Goal: Information Seeking & Learning: Learn about a topic

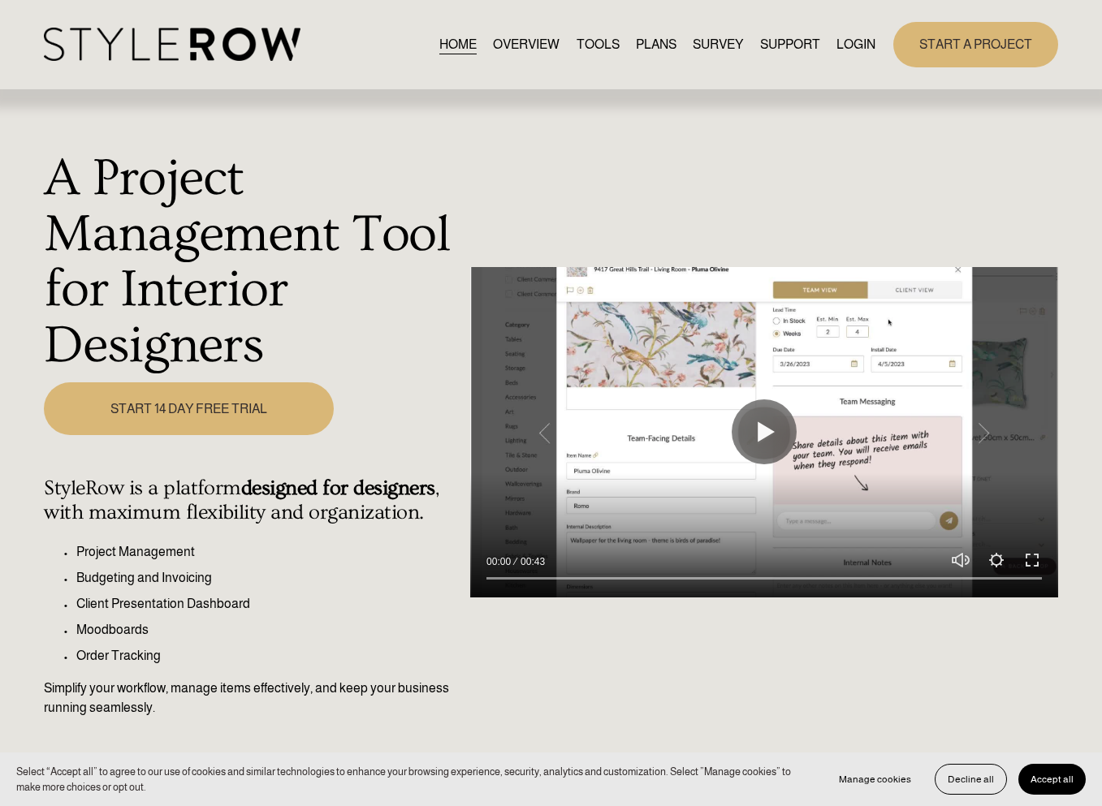
click at [853, 44] on link "LOGIN" at bounding box center [855, 44] width 39 height 22
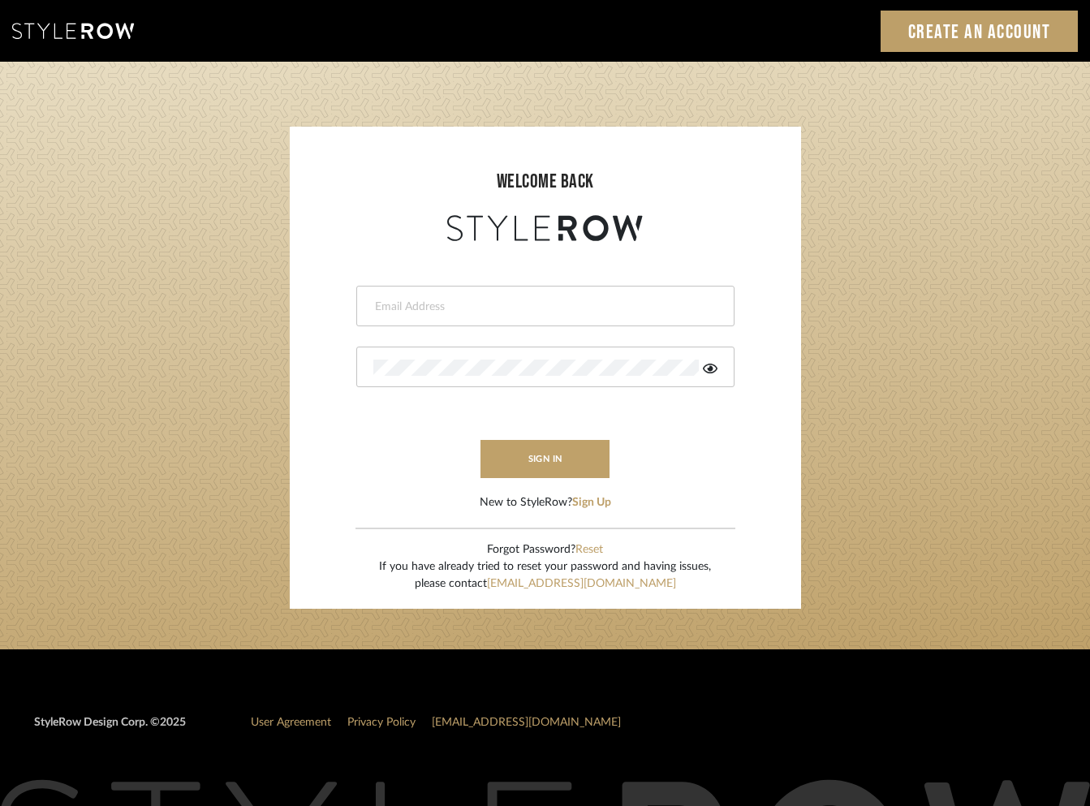
type input "hannah@roomerslimited.com"
click at [712, 369] on icon at bounding box center [710, 369] width 15 height 10
click at [292, 361] on sr-login "welcome back hannah@roomerslimited.com sign in New to StyleRow? Sign Up Forgot …" at bounding box center [546, 368] width 512 height 482
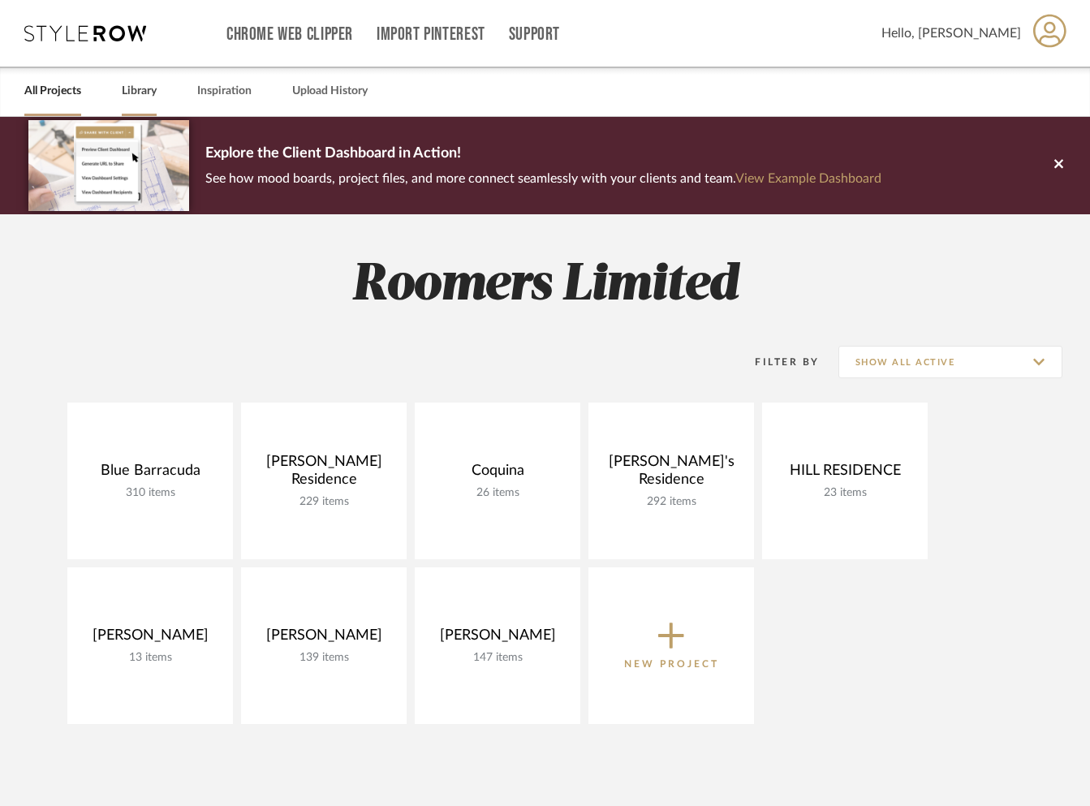
click at [142, 87] on link "Library" at bounding box center [139, 91] width 35 height 22
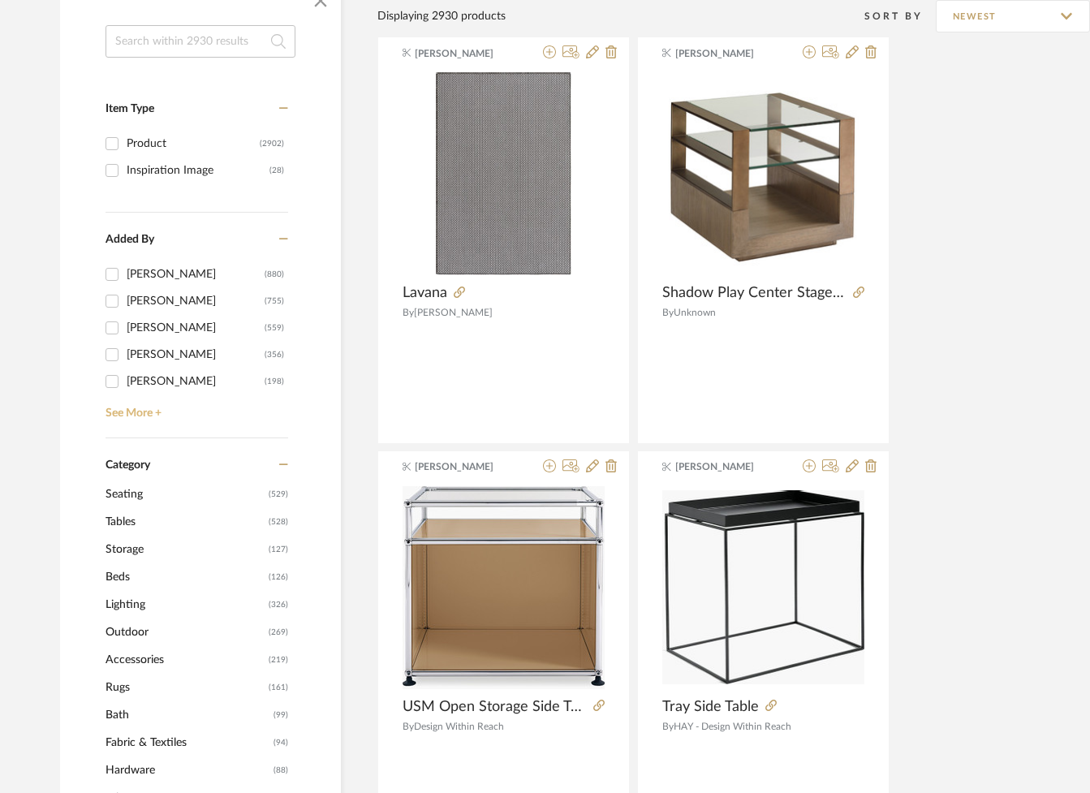
scroll to position [300, 0]
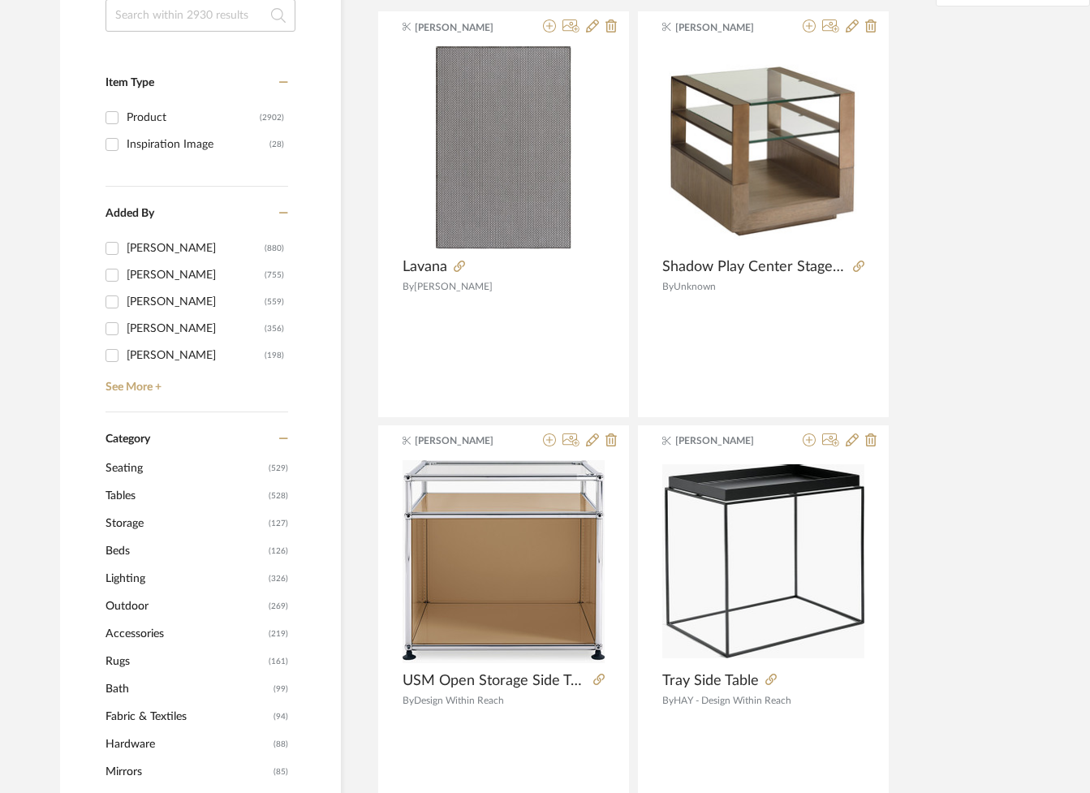
click at [142, 466] on span "Seating" at bounding box center [185, 469] width 159 height 28
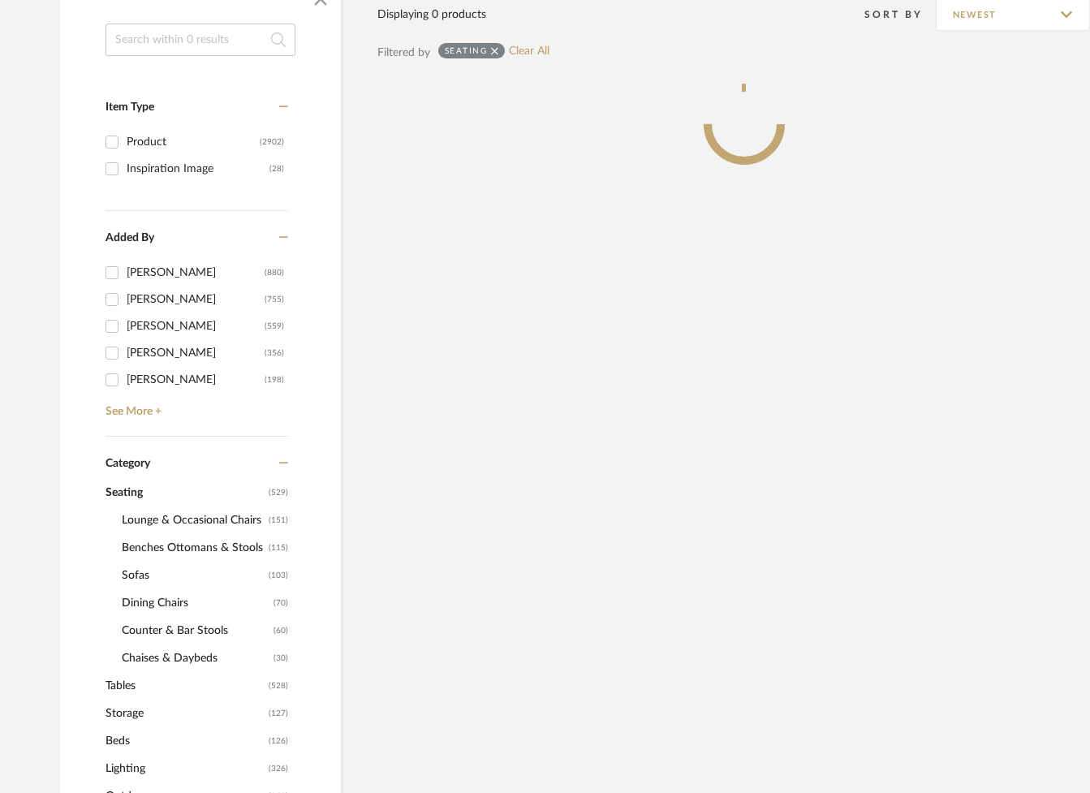
scroll to position [324, 0]
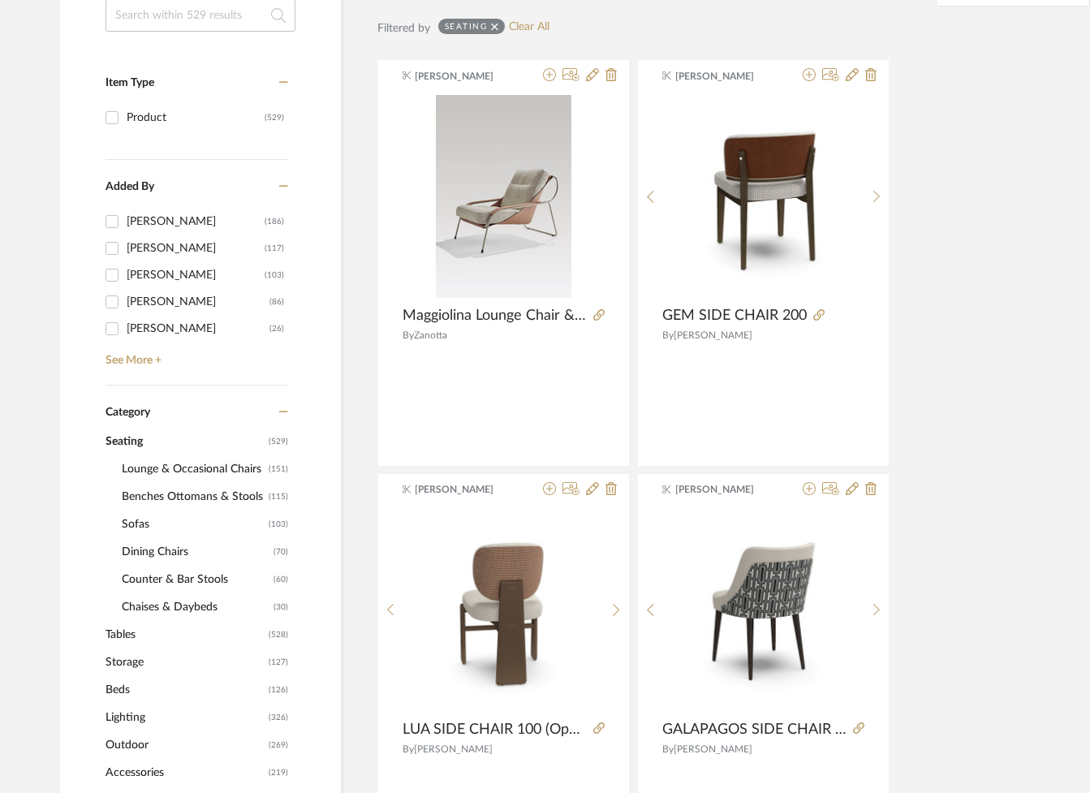
click at [142, 466] on span "Lounge & Occasional Chairs" at bounding box center [193, 470] width 143 height 28
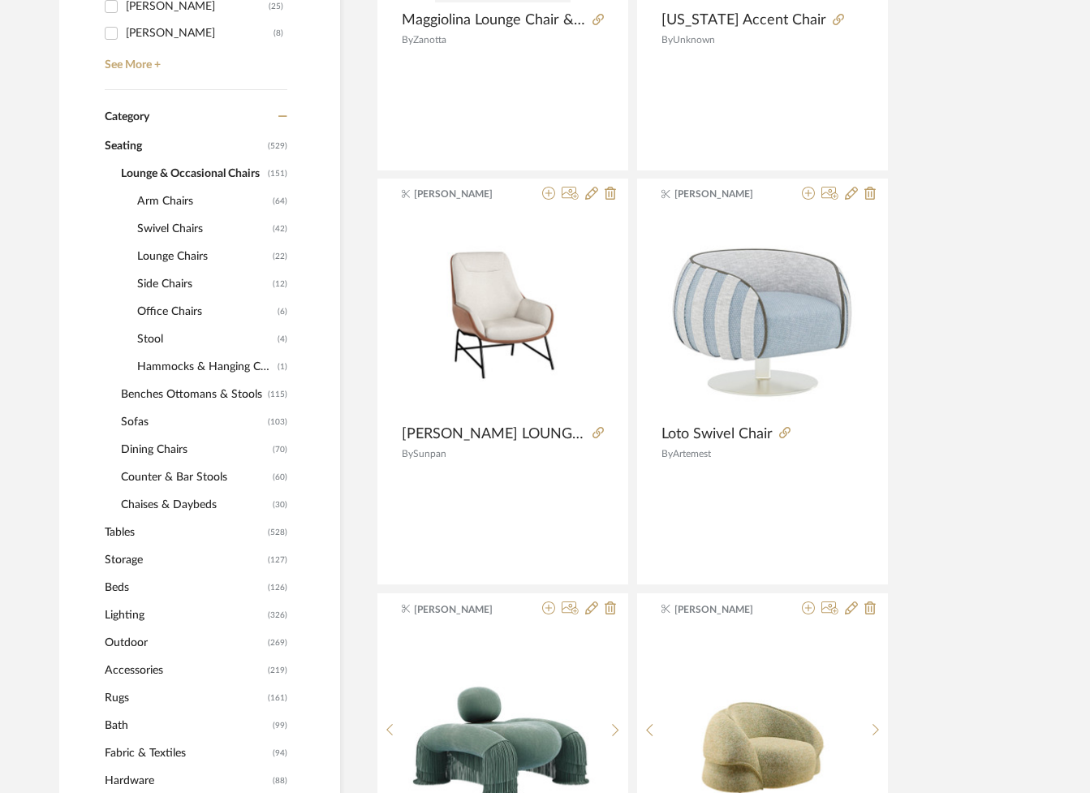
scroll to position [630, 2]
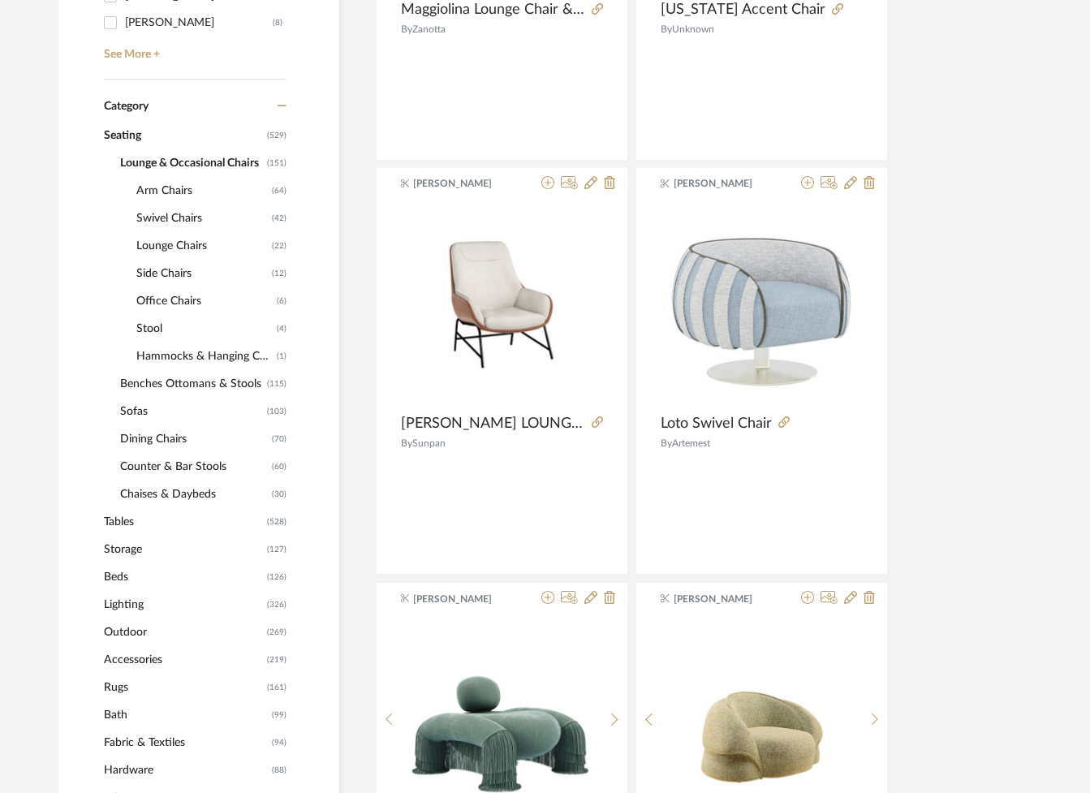
click at [114, 521] on span "Tables" at bounding box center [183, 522] width 159 height 28
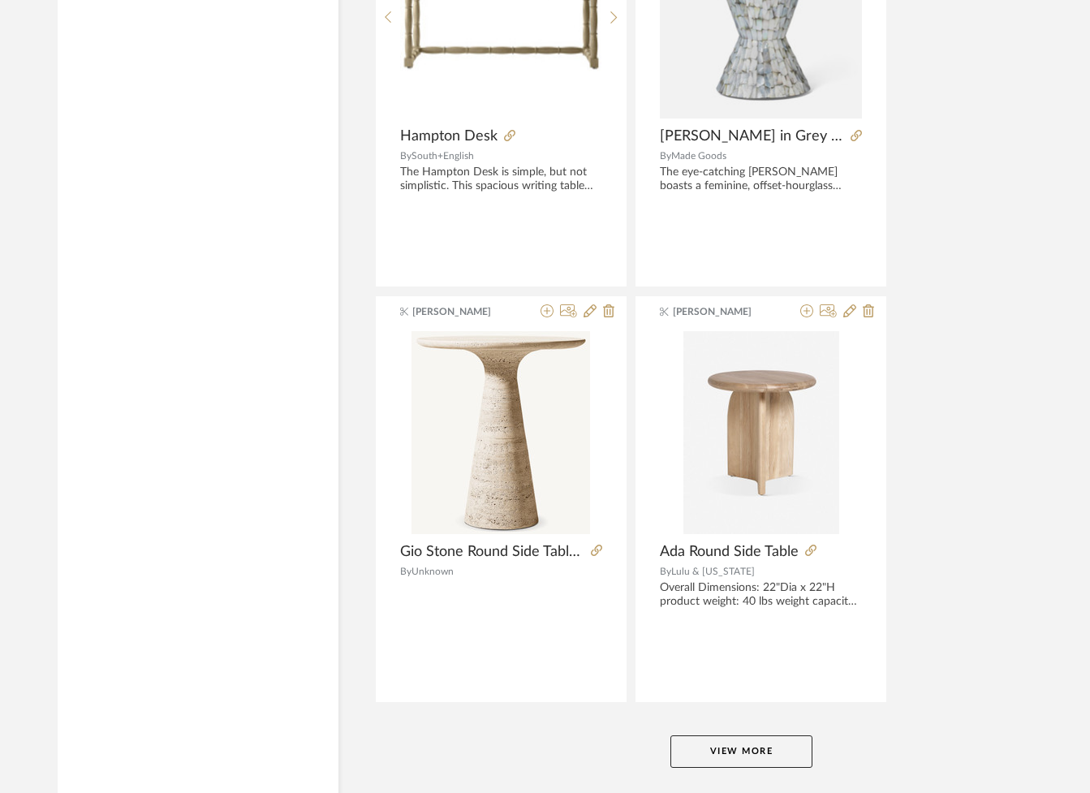
scroll to position [7228, 2]
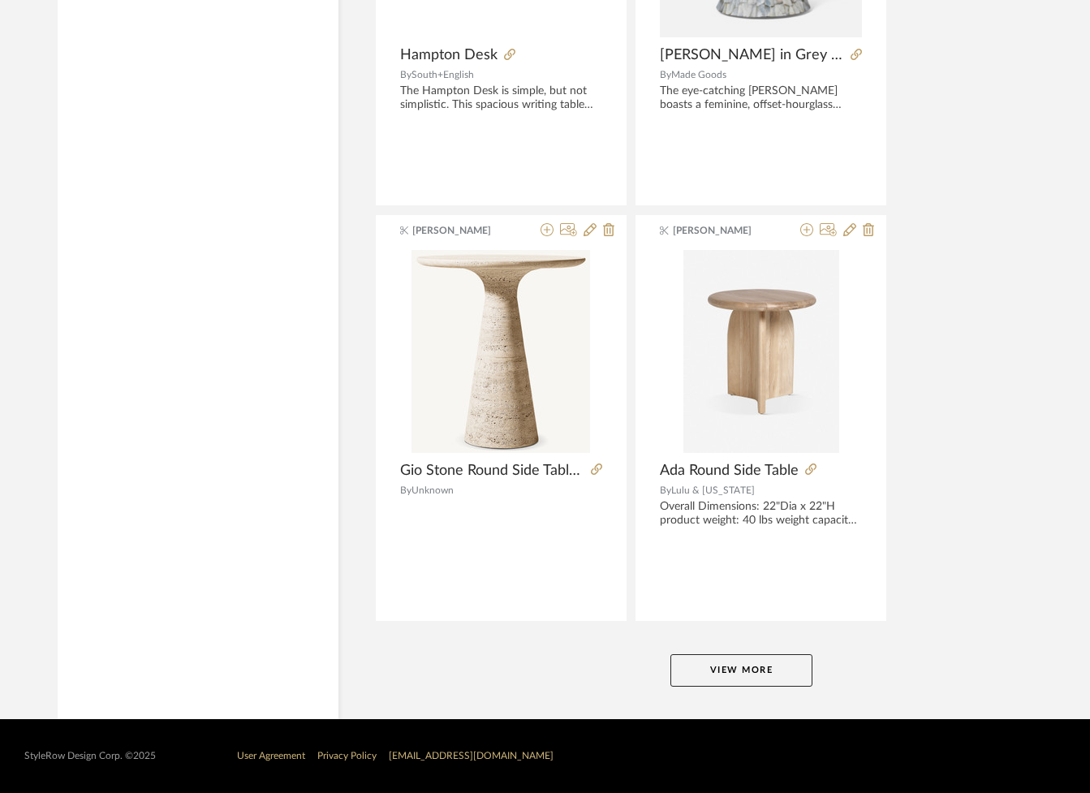
click at [704, 663] on button "View More" at bounding box center [742, 670] width 142 height 32
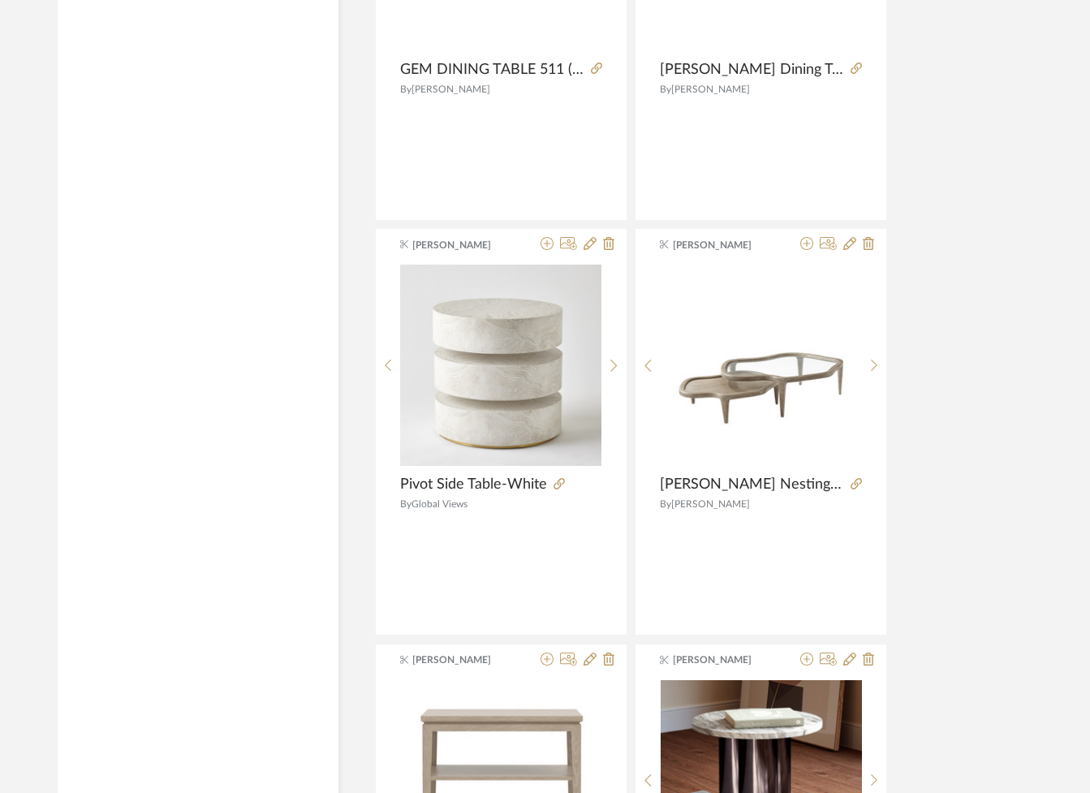
scroll to position [10250, 2]
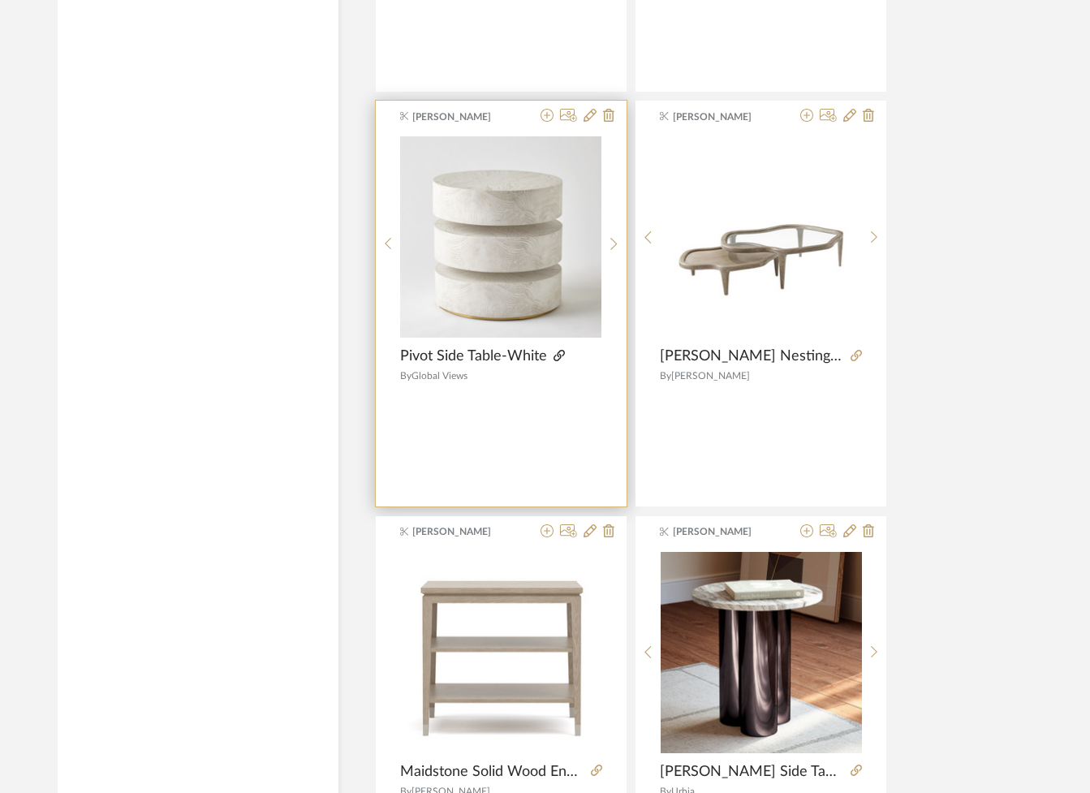
click at [558, 356] on icon at bounding box center [559, 355] width 11 height 11
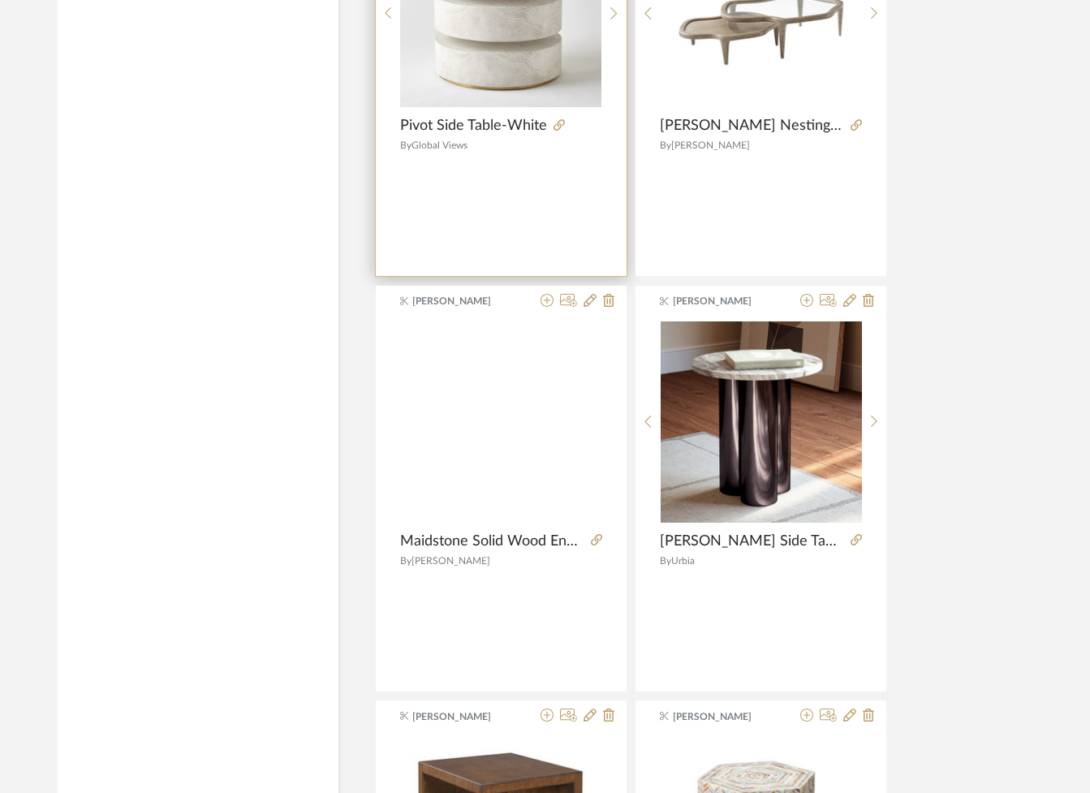
scroll to position [10728, 2]
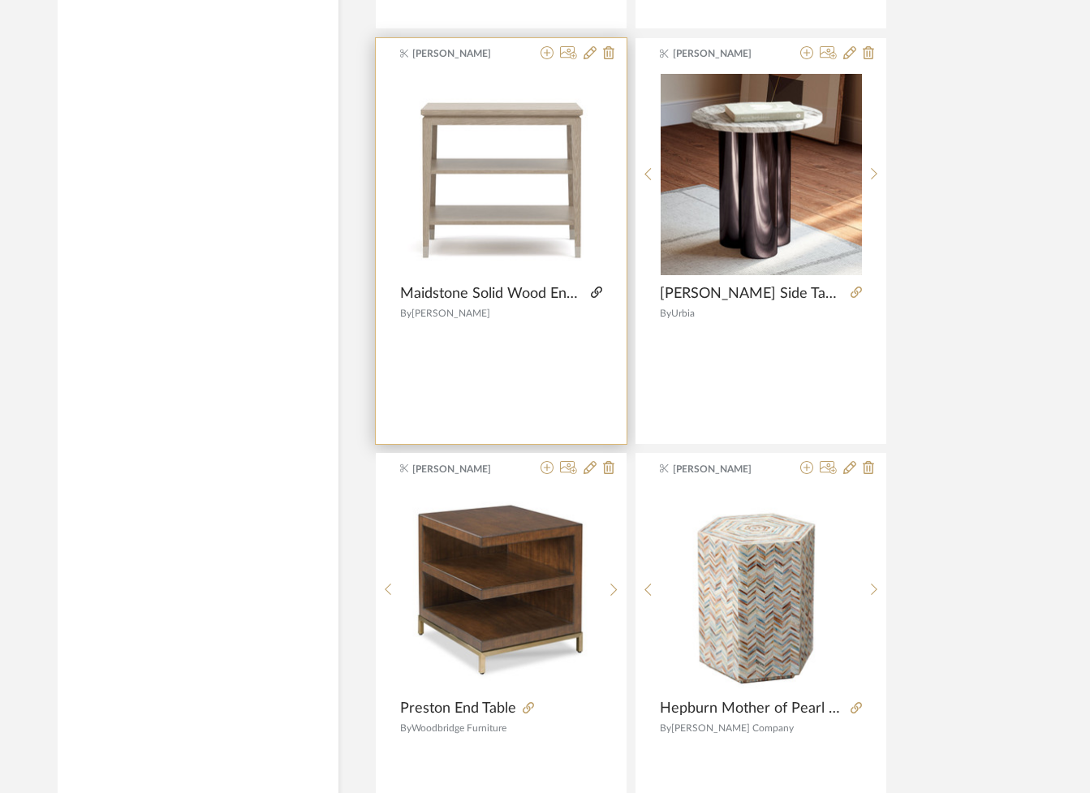
click at [595, 293] on icon at bounding box center [596, 292] width 11 height 11
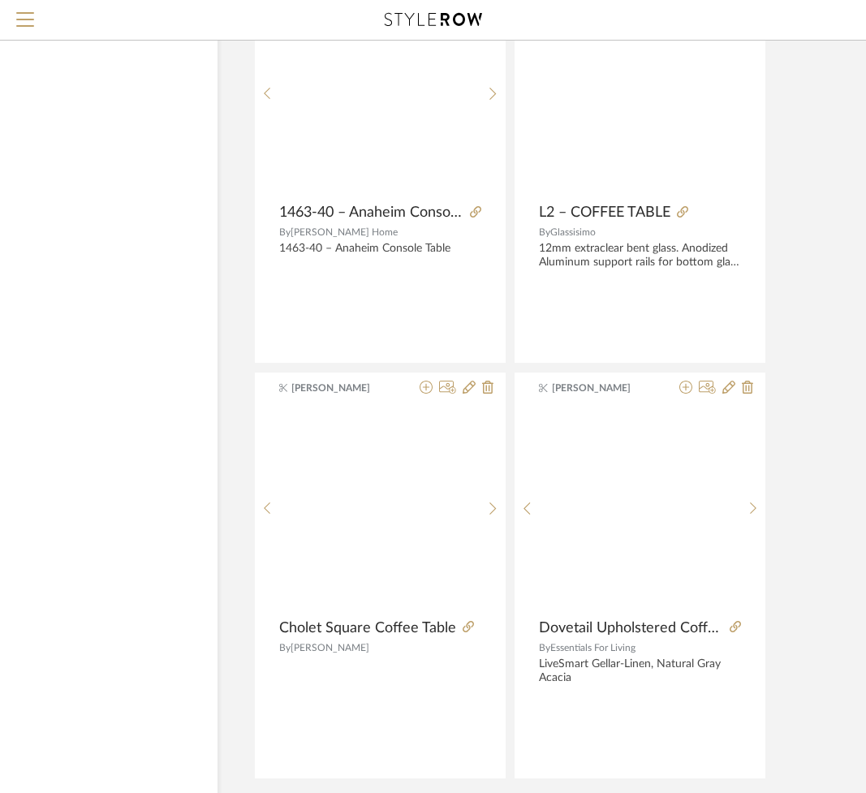
scroll to position [14628, 123]
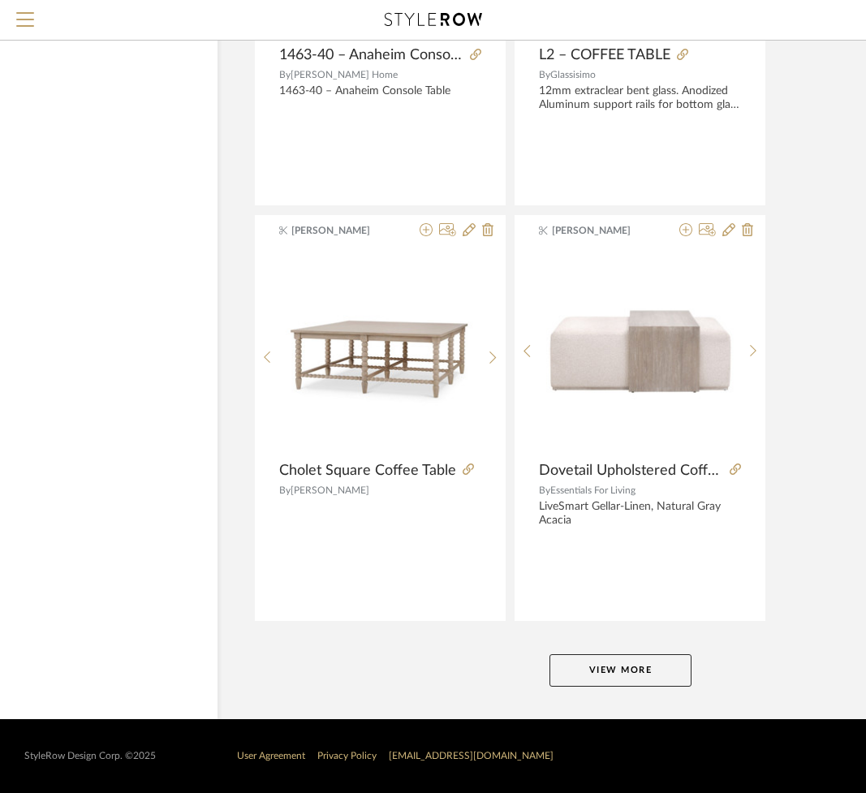
click at [628, 672] on button "View More" at bounding box center [621, 670] width 142 height 32
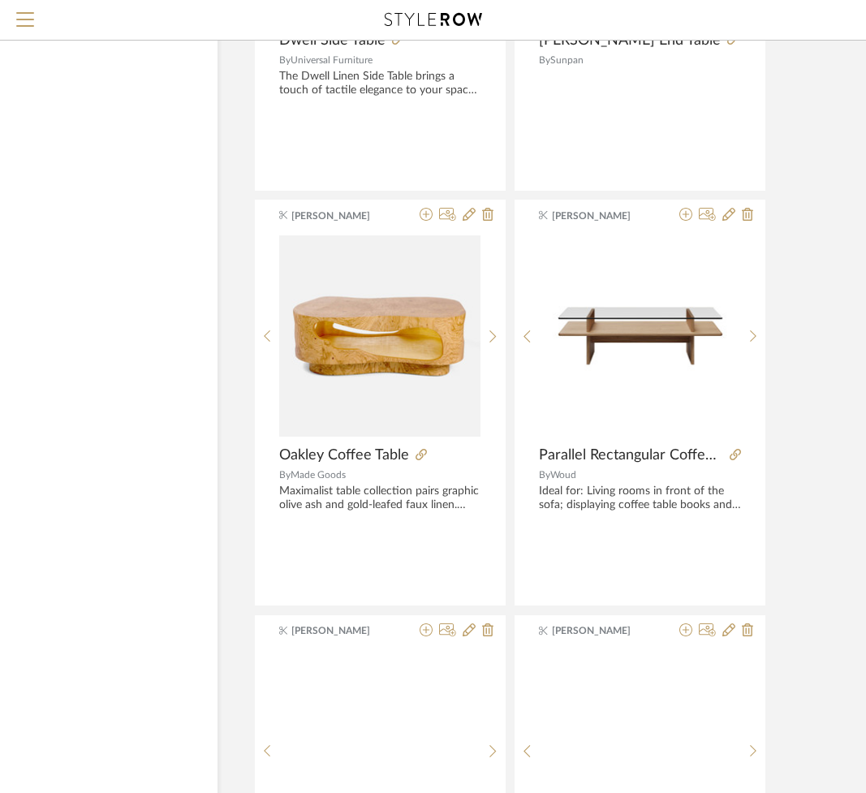
scroll to position [17043, 123]
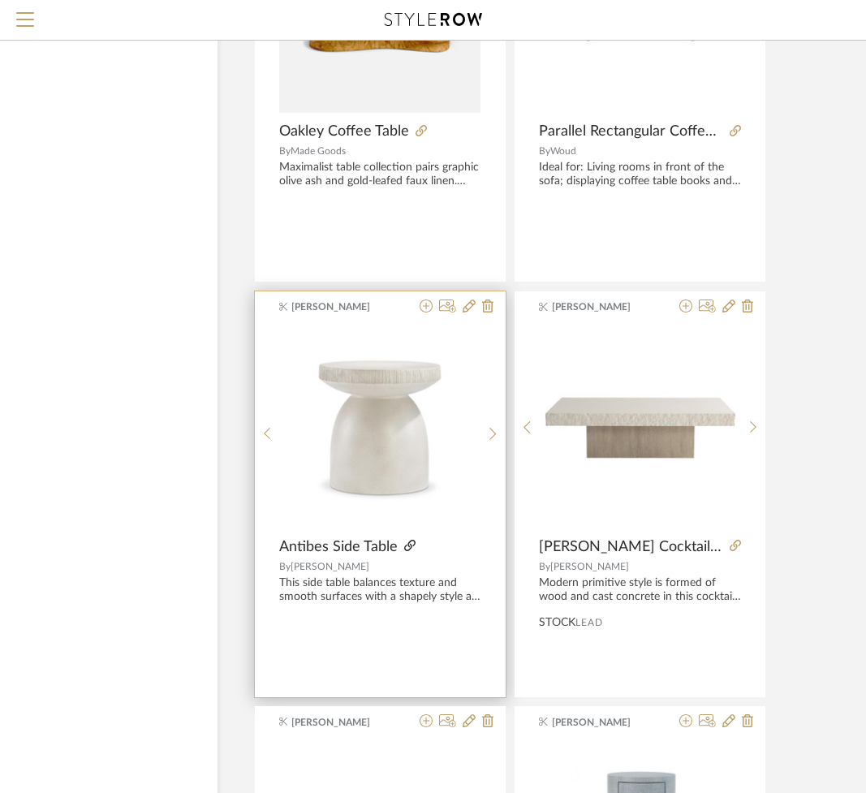
click at [406, 547] on icon at bounding box center [409, 545] width 11 height 11
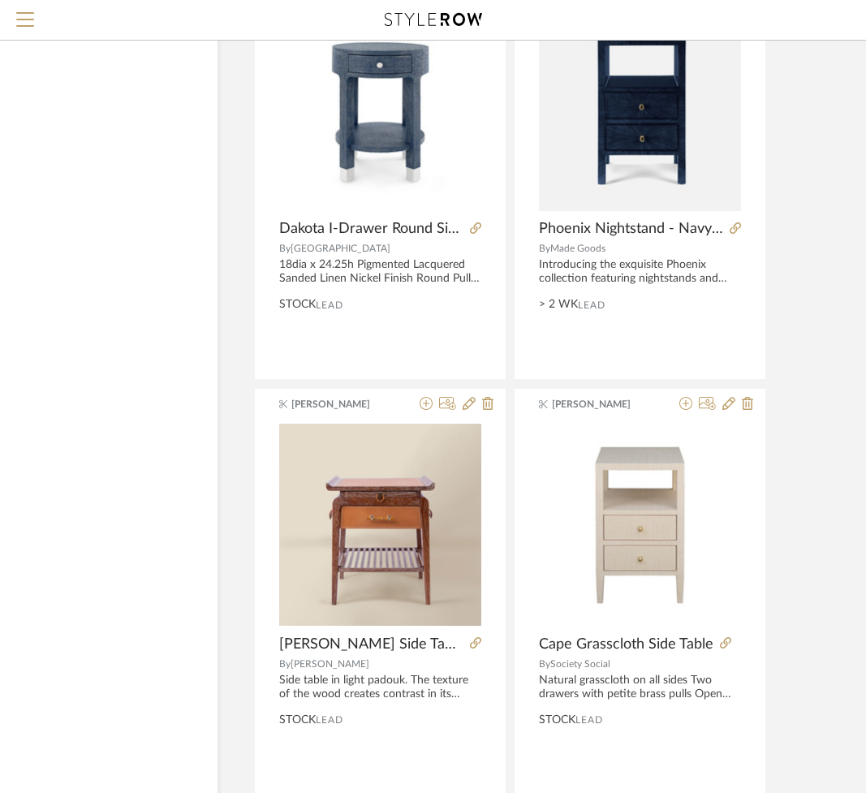
scroll to position [22104, 123]
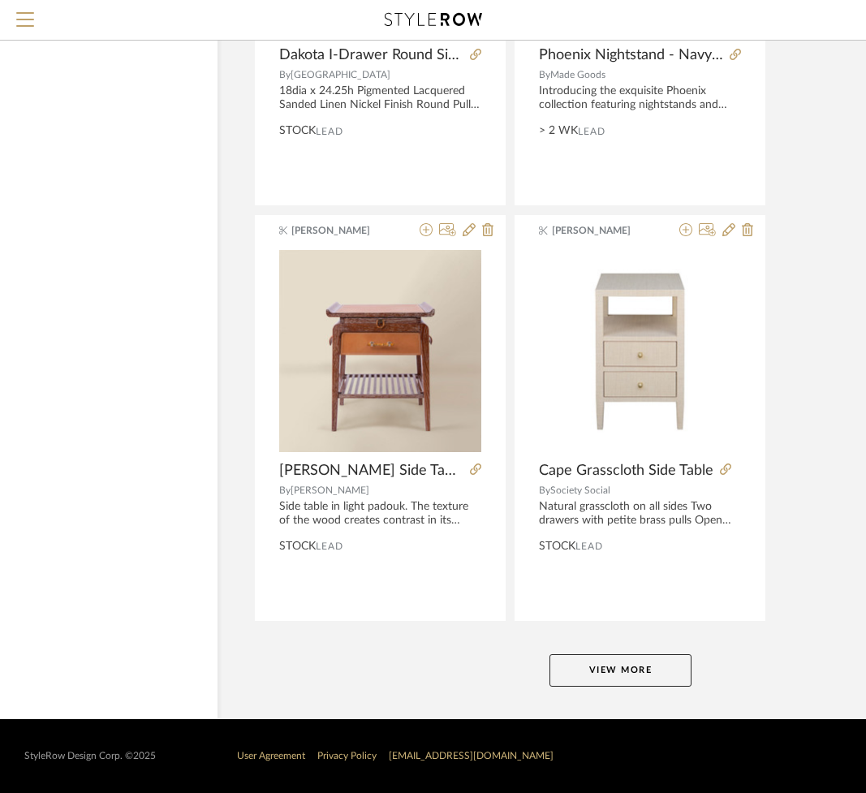
click at [611, 670] on button "View More" at bounding box center [621, 670] width 142 height 32
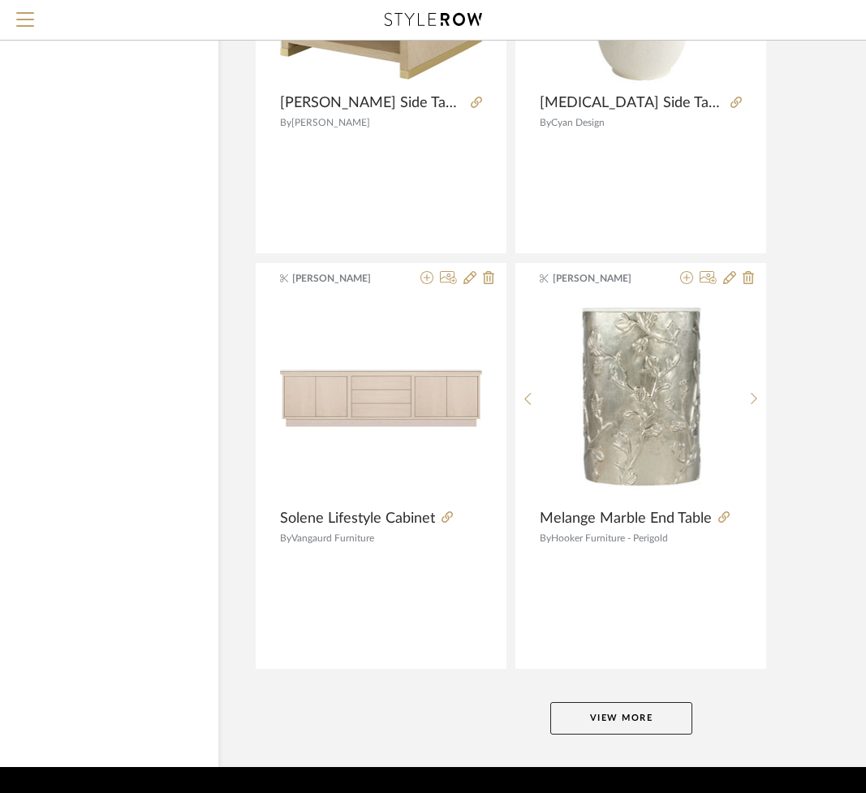
scroll to position [29580, 123]
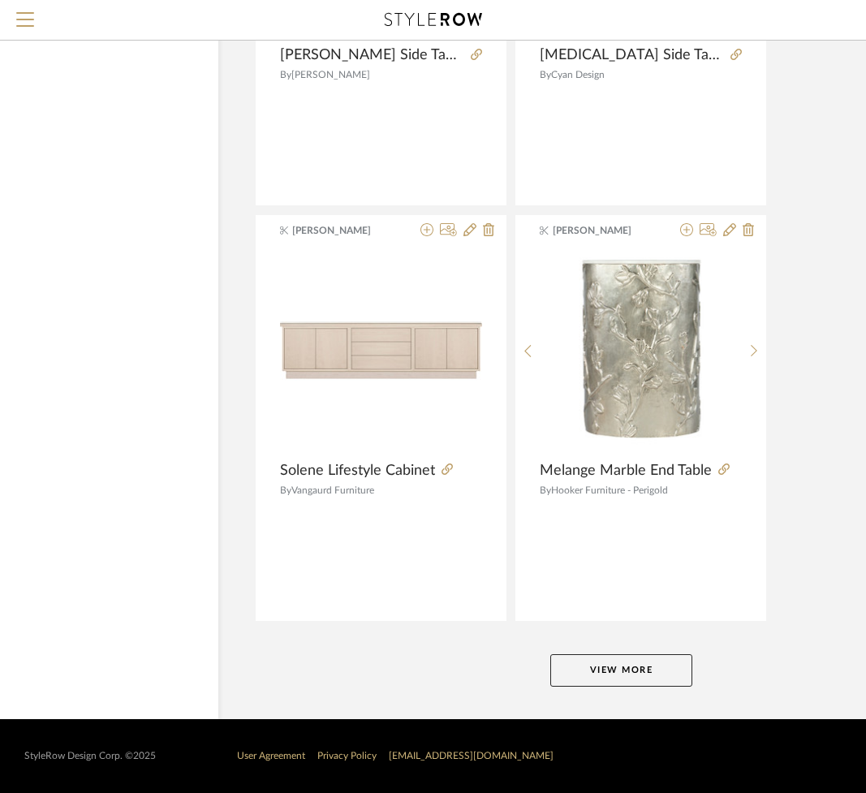
click at [604, 671] on button "View More" at bounding box center [622, 670] width 142 height 32
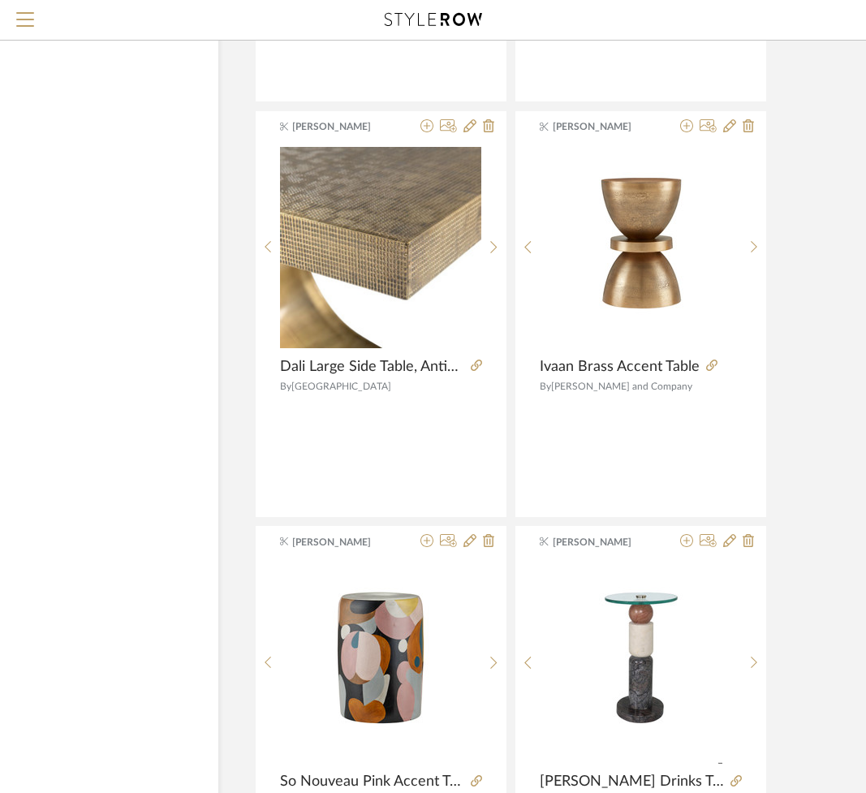
scroll to position [33085, 123]
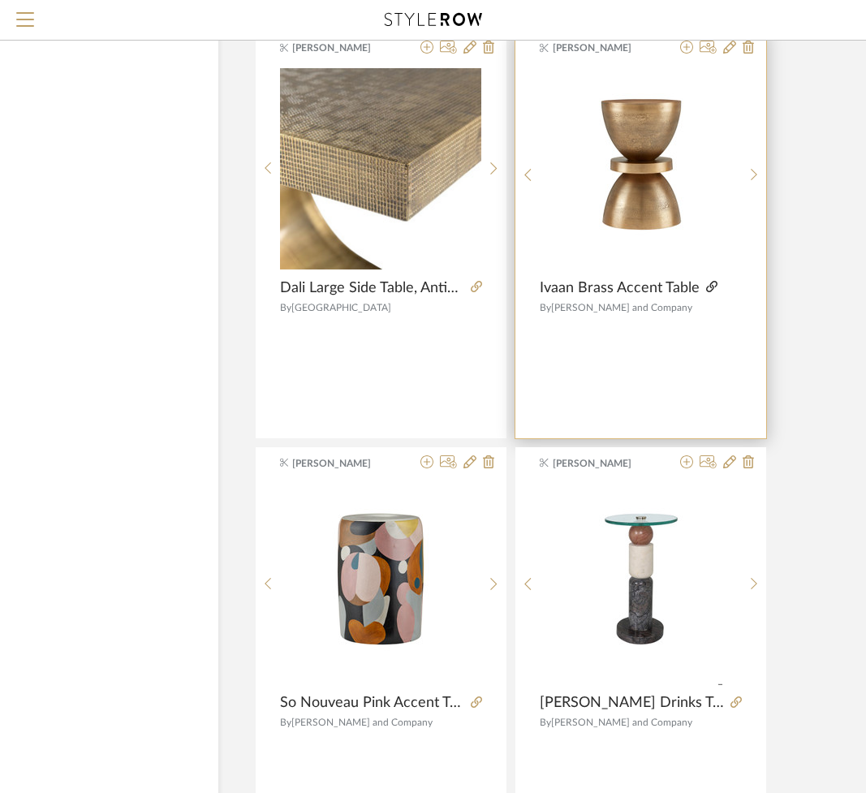
click at [710, 287] on icon at bounding box center [711, 286] width 11 height 11
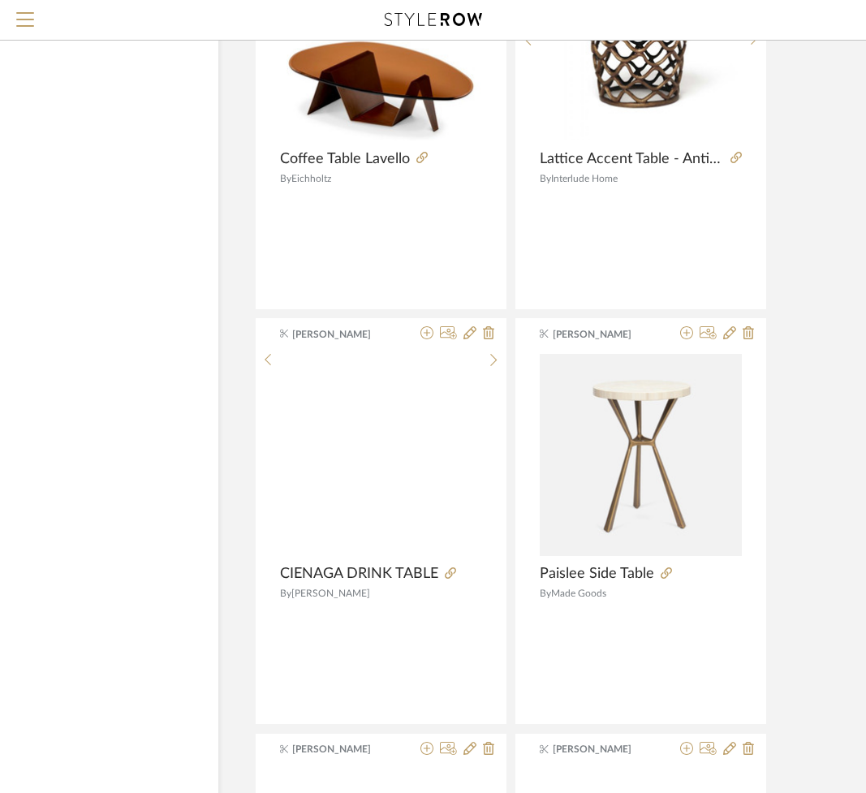
scroll to position [34119, 123]
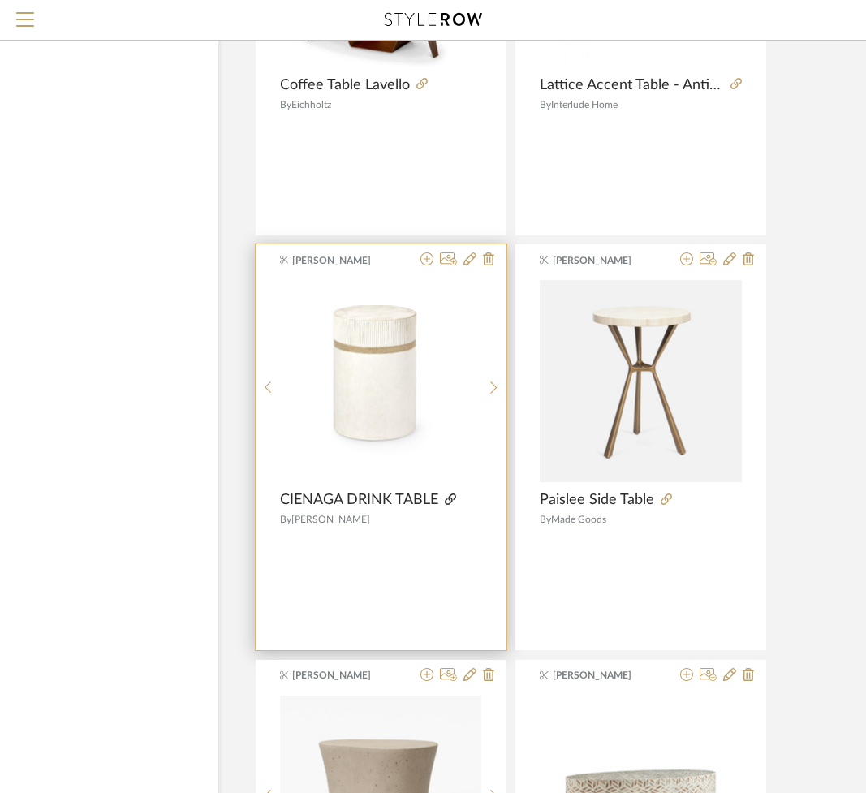
click at [450, 502] on icon at bounding box center [450, 499] width 11 height 11
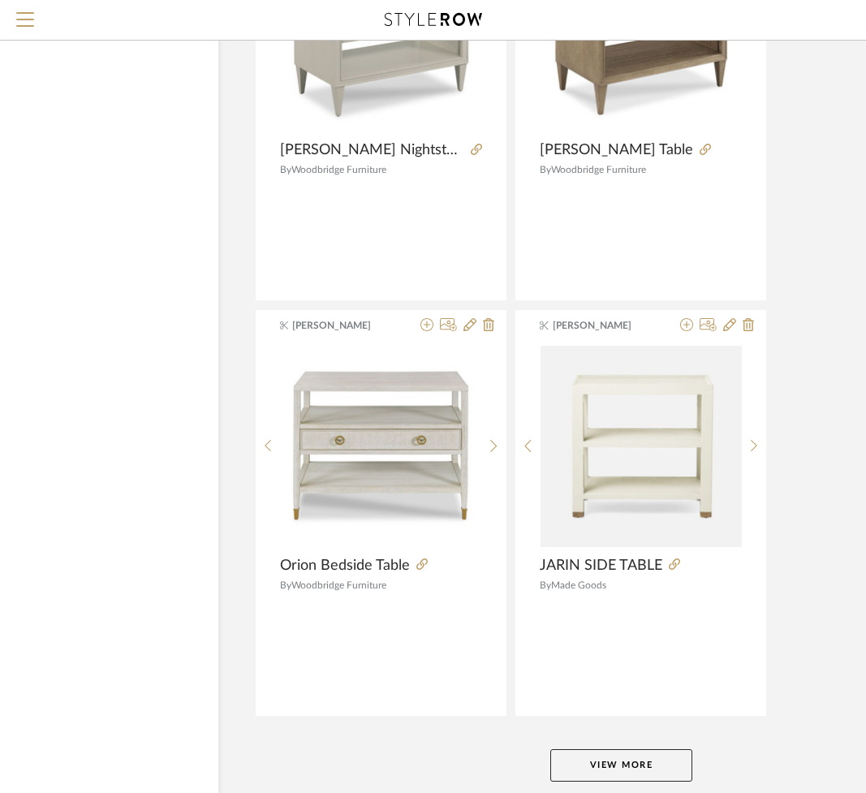
scroll to position [37047, 123]
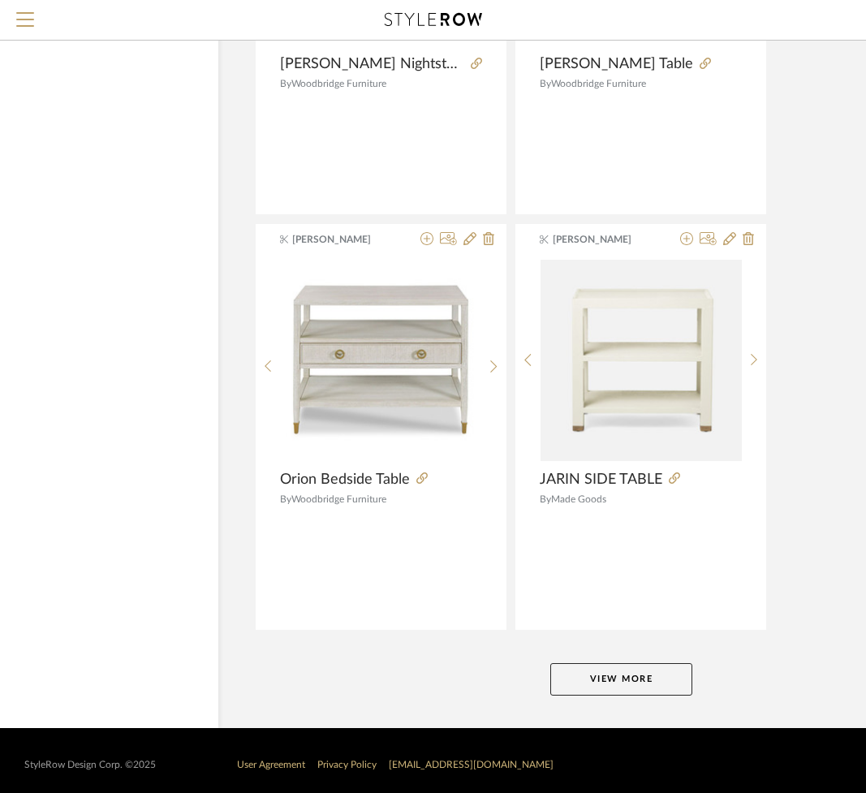
click at [633, 672] on button "View More" at bounding box center [622, 679] width 142 height 32
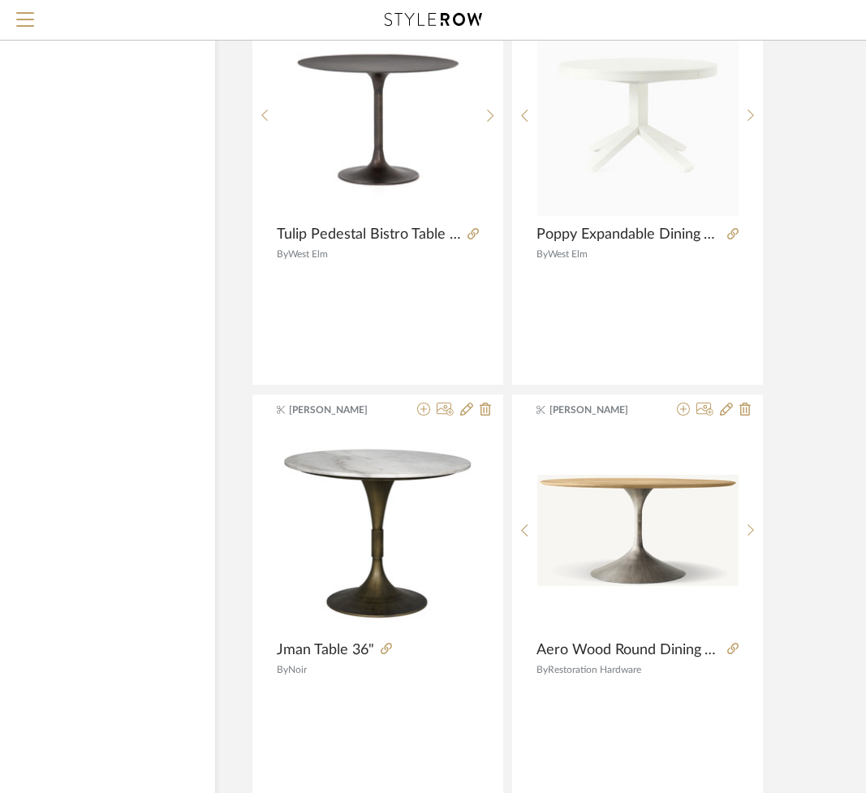
scroll to position [44531, 126]
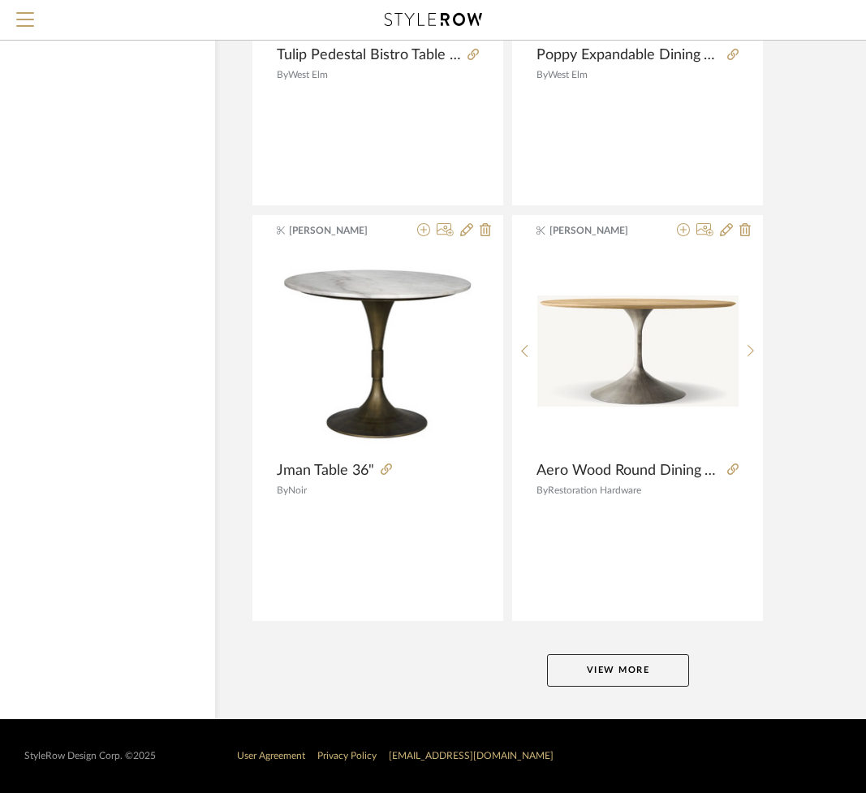
click at [624, 663] on button "View More" at bounding box center [618, 670] width 142 height 32
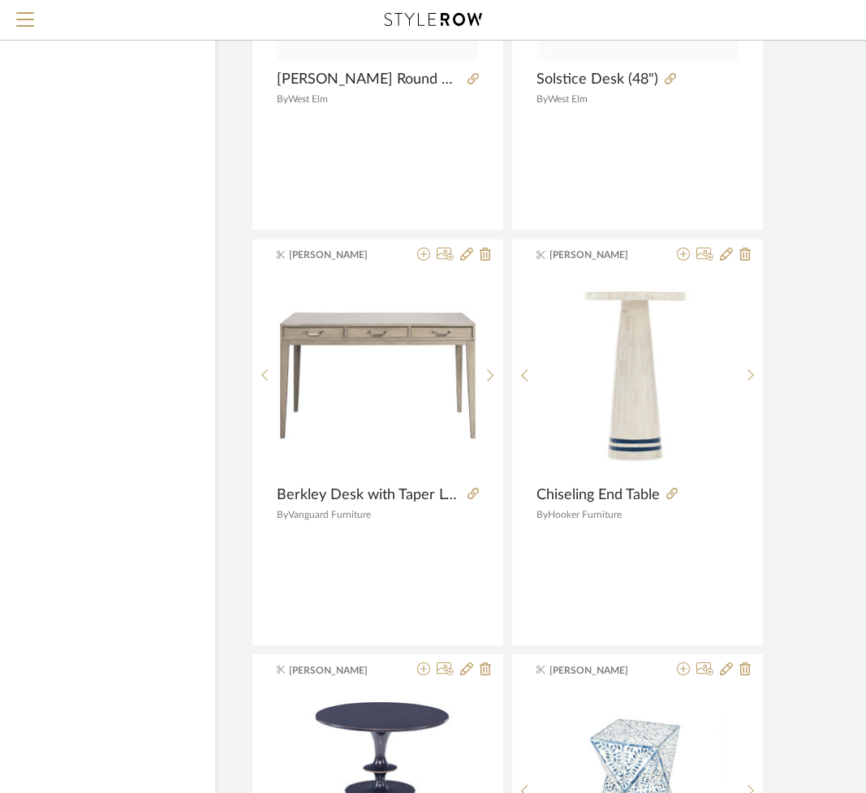
scroll to position [47066, 126]
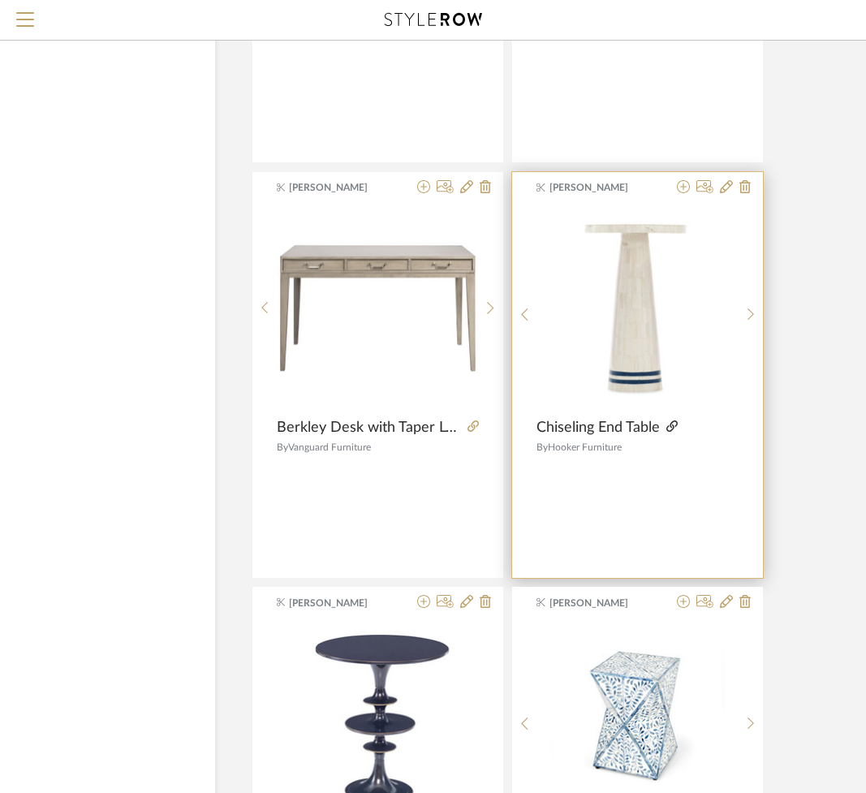
click at [671, 427] on icon at bounding box center [672, 426] width 11 height 11
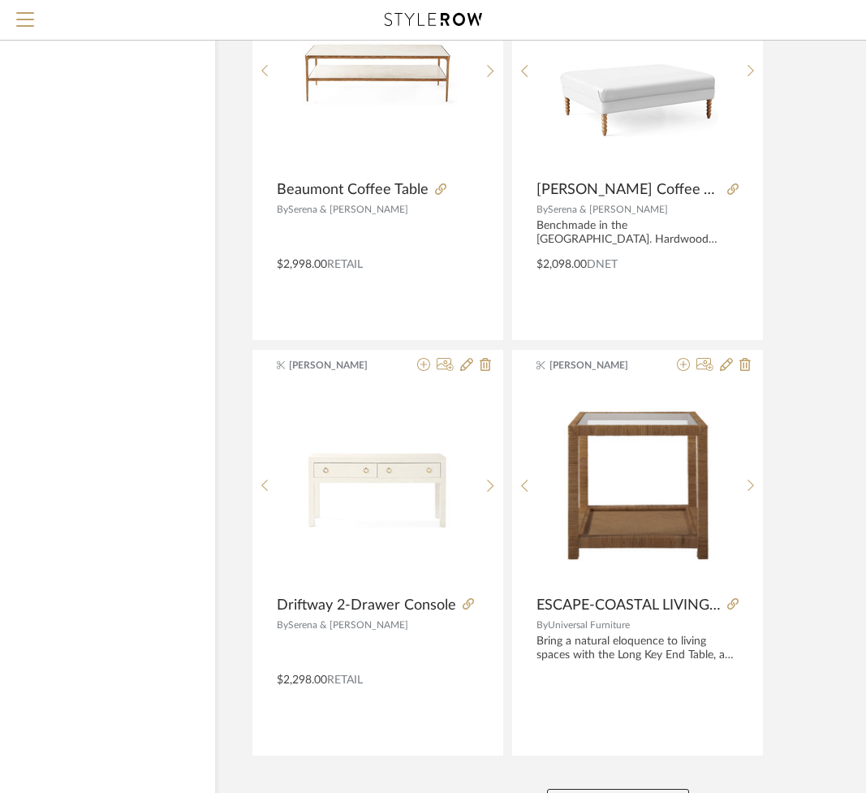
scroll to position [51946, 126]
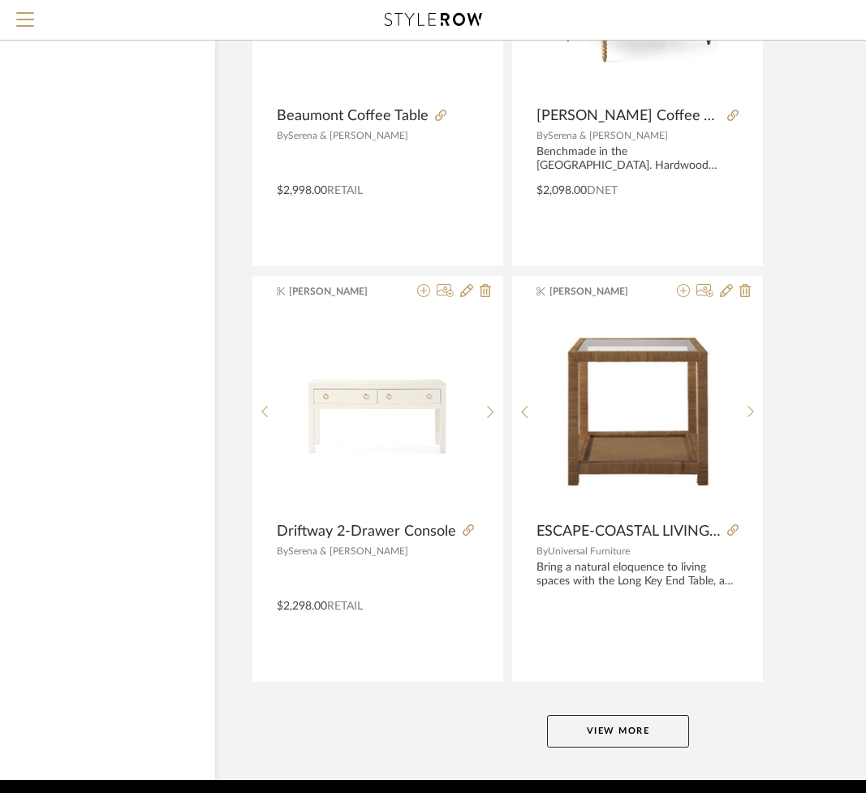
click at [599, 719] on button "View More" at bounding box center [618, 731] width 142 height 32
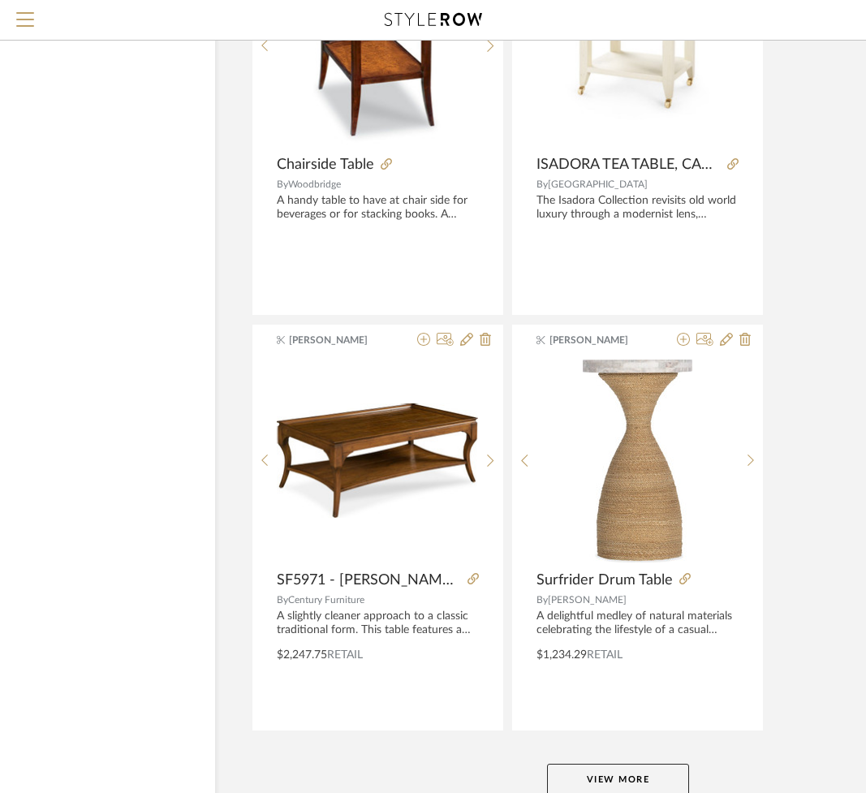
scroll to position [59470, 126]
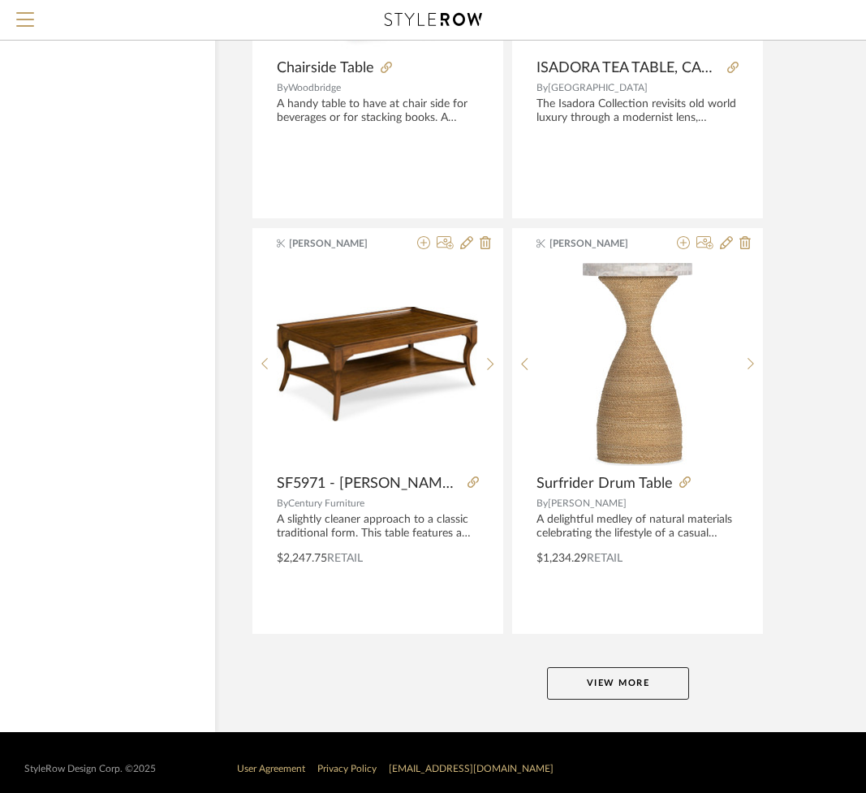
click at [581, 680] on button "View More" at bounding box center [618, 683] width 142 height 32
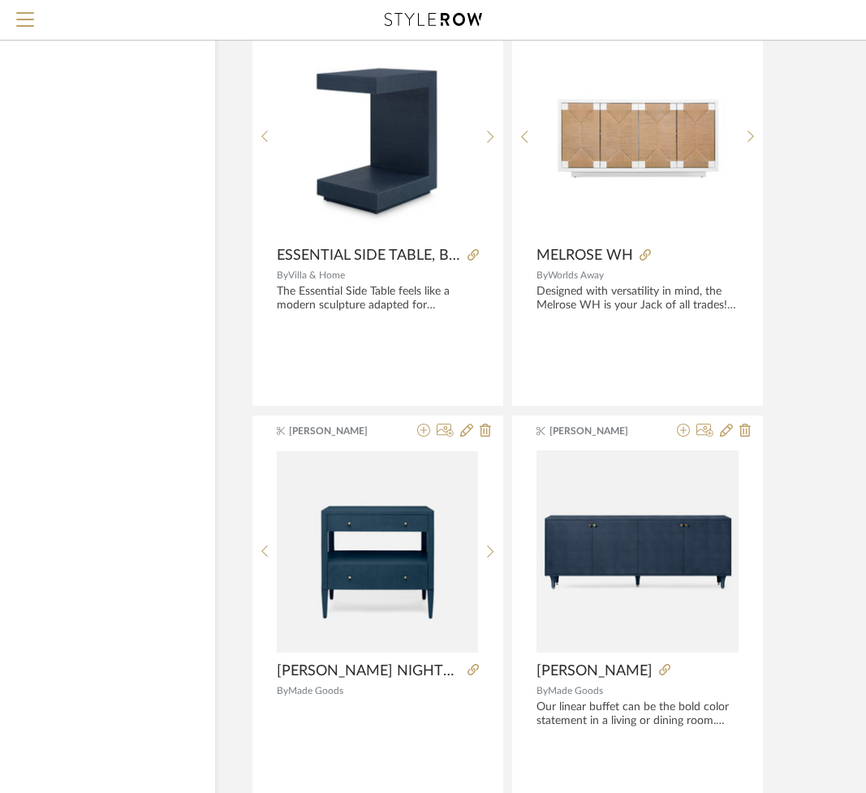
scroll to position [66959, 126]
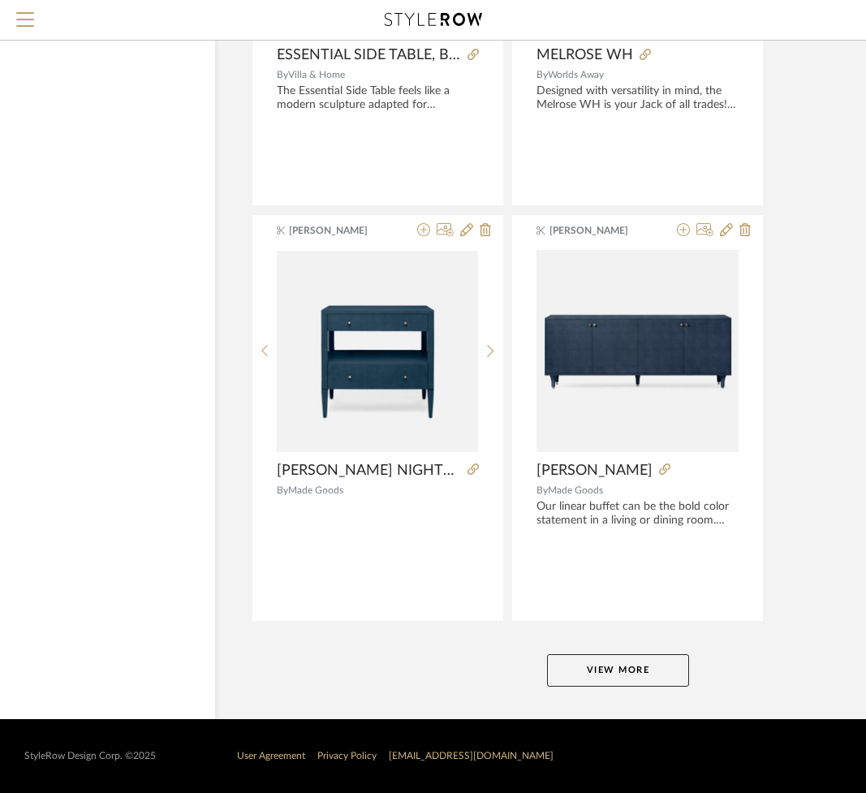
click at [626, 675] on button "View More" at bounding box center [618, 670] width 142 height 32
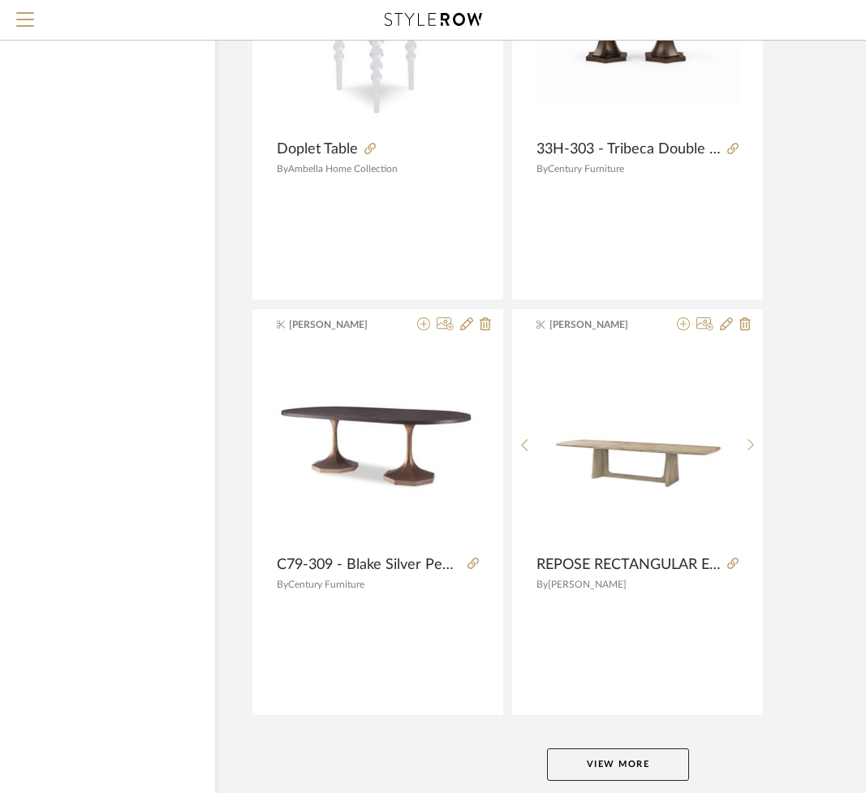
scroll to position [74435, 126]
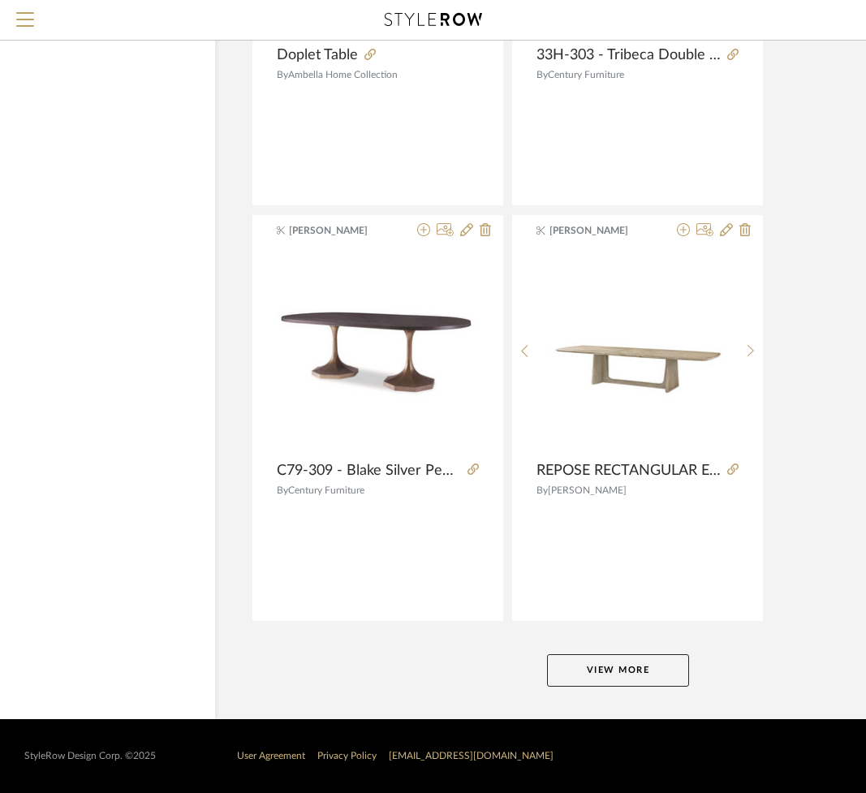
click at [604, 664] on button "View More" at bounding box center [618, 670] width 142 height 32
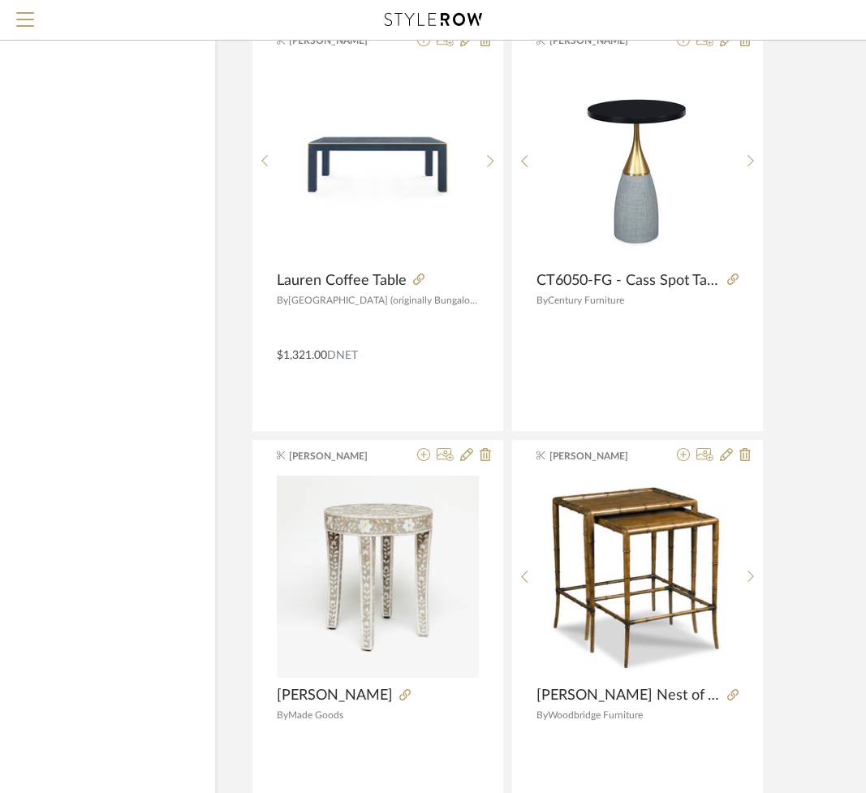
scroll to position [77771, 126]
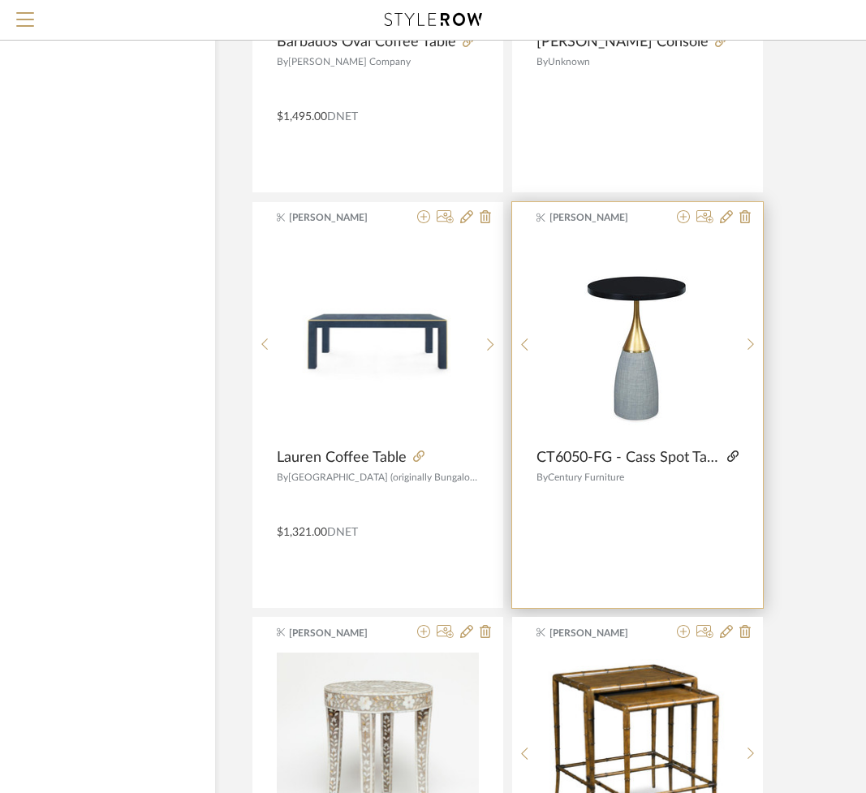
click at [732, 458] on icon at bounding box center [733, 456] width 11 height 11
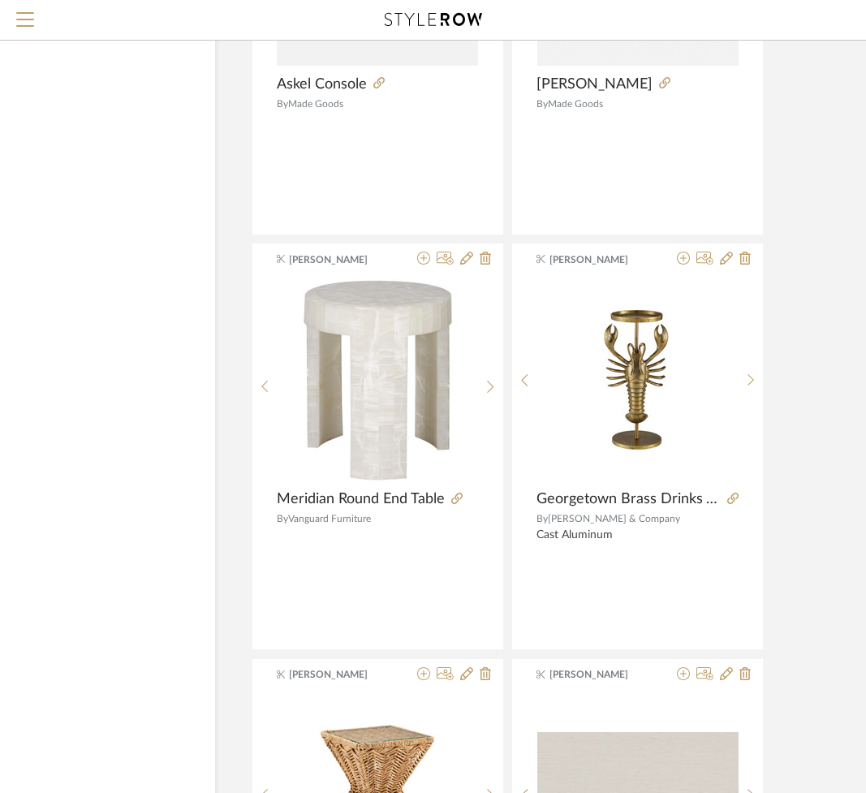
scroll to position [79086, 126]
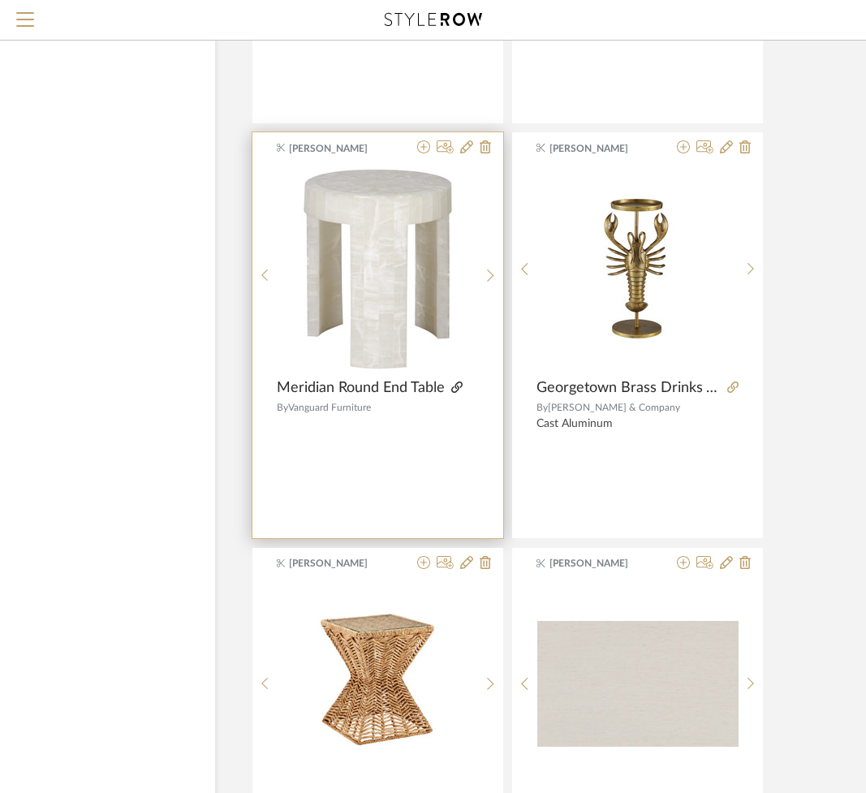
click at [460, 390] on icon at bounding box center [456, 387] width 11 height 11
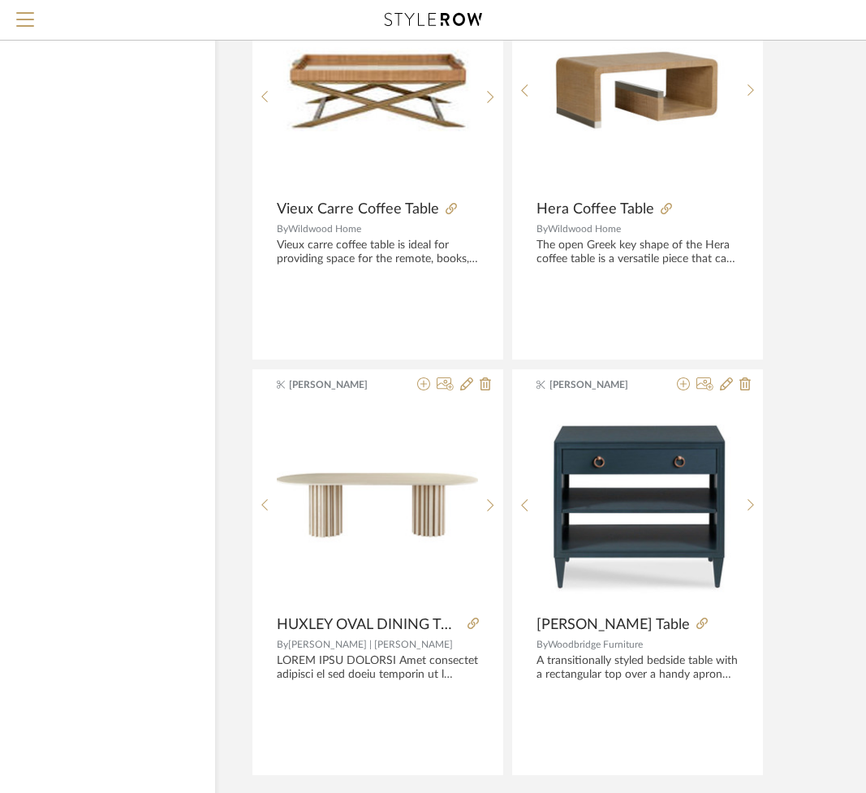
scroll to position [81911, 126]
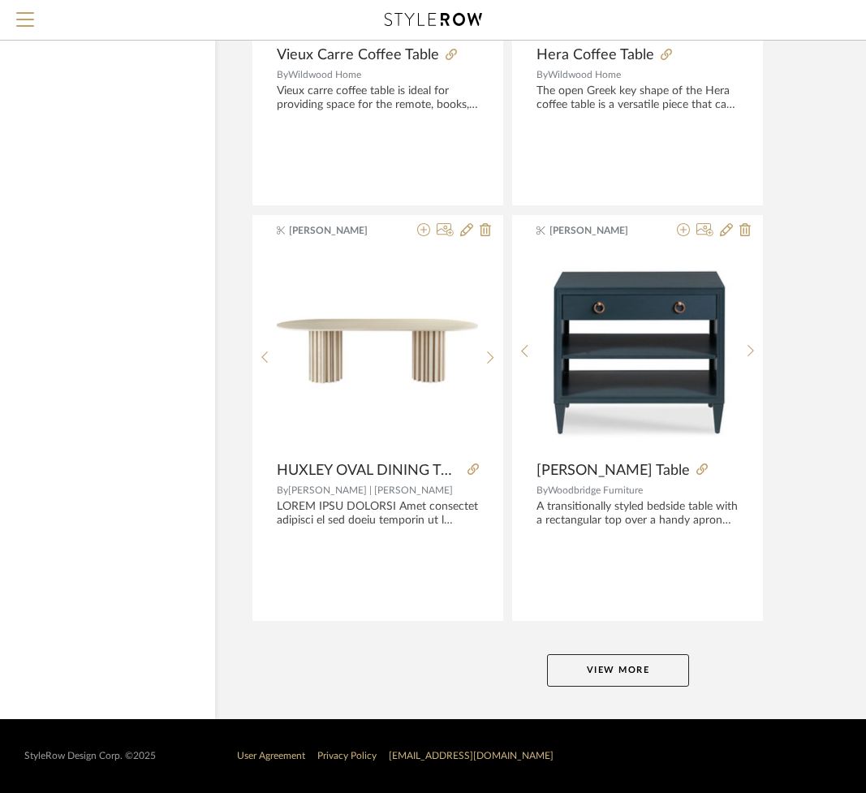
click at [564, 672] on button "View More" at bounding box center [618, 670] width 142 height 32
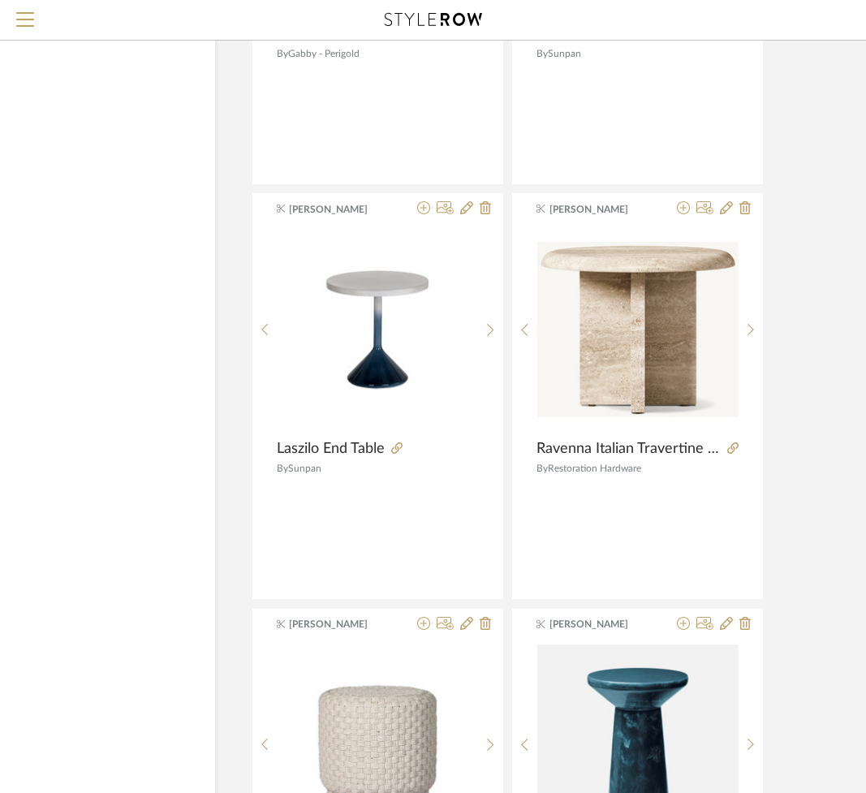
scroll to position [89035, 126]
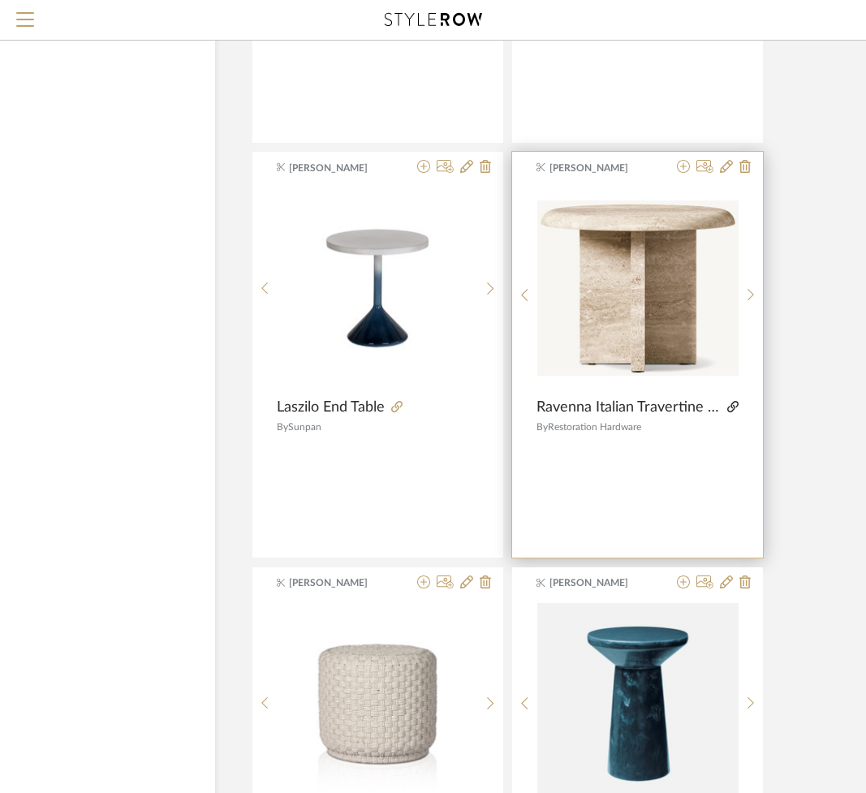
click at [732, 409] on icon at bounding box center [733, 406] width 11 height 11
